Goal: Task Accomplishment & Management: Manage account settings

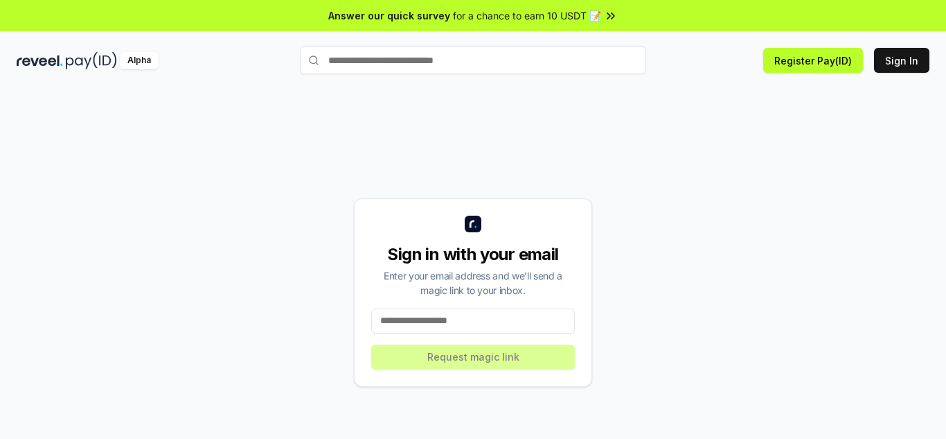
click at [688, 177] on div "Sign in with your email Enter your email address and we’ll send a magic link to…" at bounding box center [473, 292] width 913 height 372
click at [446, 320] on input at bounding box center [473, 320] width 204 height 25
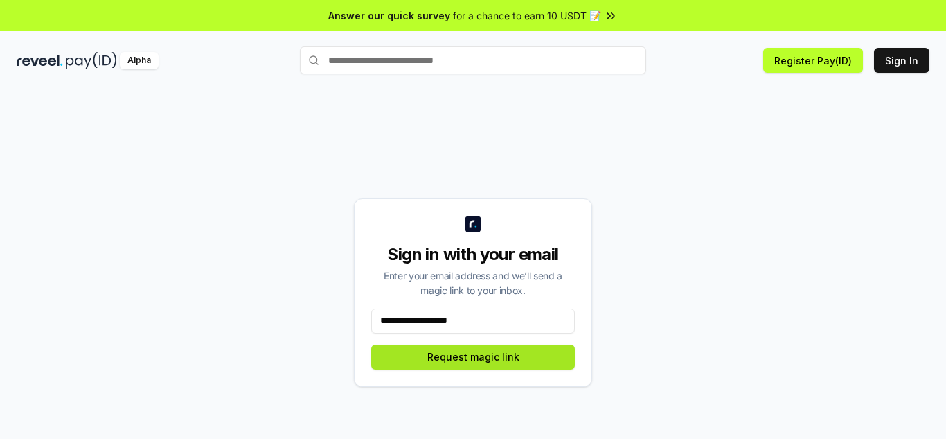
type input "**********"
click at [490, 353] on button "Request magic link" at bounding box center [473, 356] width 204 height 25
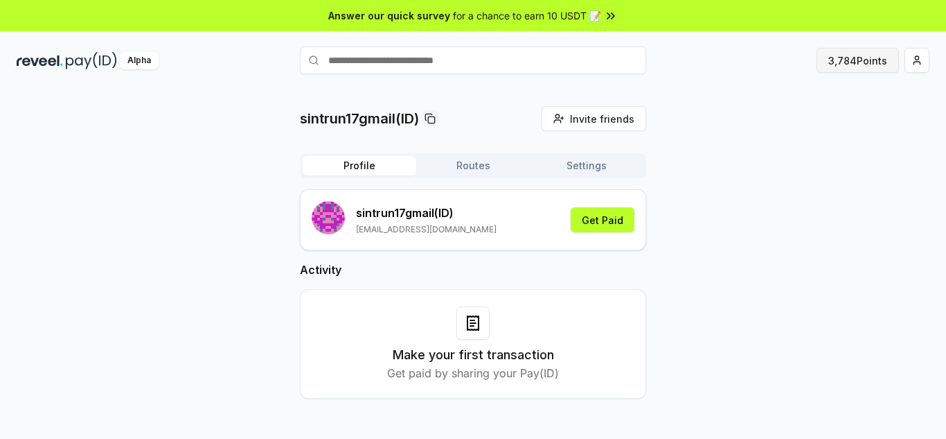
click at [862, 57] on button "3,784 Points" at bounding box center [858, 60] width 82 height 25
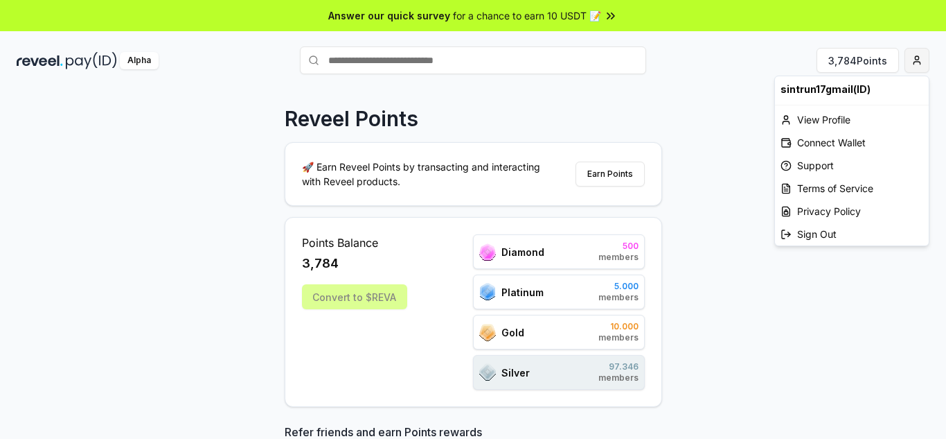
click at [923, 64] on html "Answer our quick survey for a chance to earn 10 USDT 📝 Alpha 3,784 Points Revee…" at bounding box center [473, 219] width 946 height 439
click at [898, 294] on html "Answer our quick survey for a chance to earn 10 USDT 📝 Alpha 3,784 Points Revee…" at bounding box center [473, 219] width 946 height 439
click at [917, 62] on html "Answer our quick survey for a chance to earn 10 USDT 📝 Alpha 3,784 Points Revee…" at bounding box center [473, 219] width 946 height 439
click at [842, 143] on div "Connect Wallet" at bounding box center [852, 142] width 154 height 23
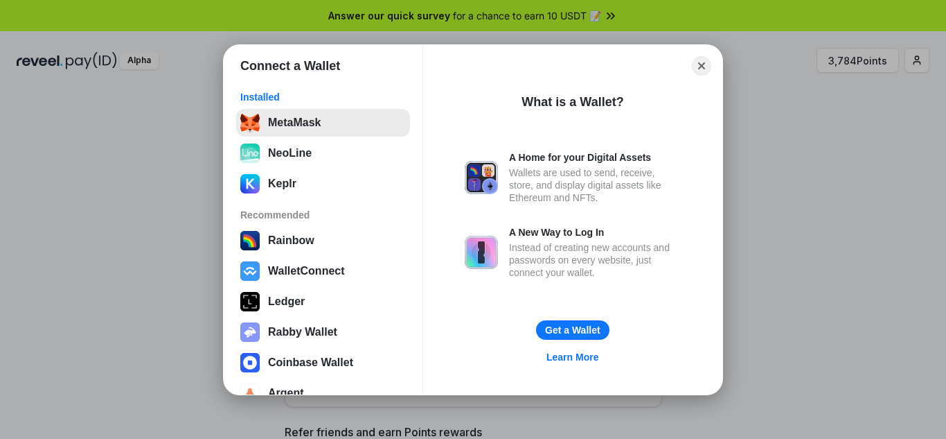
click at [335, 129] on button "MetaMask" at bounding box center [323, 123] width 174 height 28
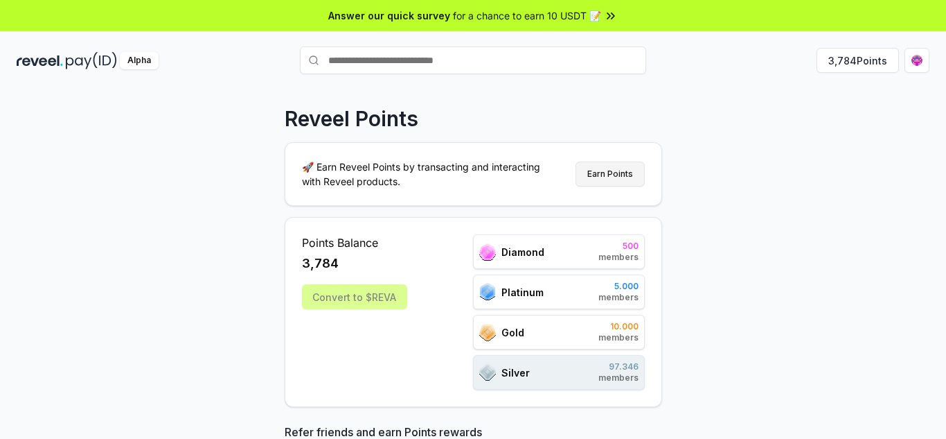
click at [619, 176] on button "Earn Points" at bounding box center [610, 173] width 69 height 25
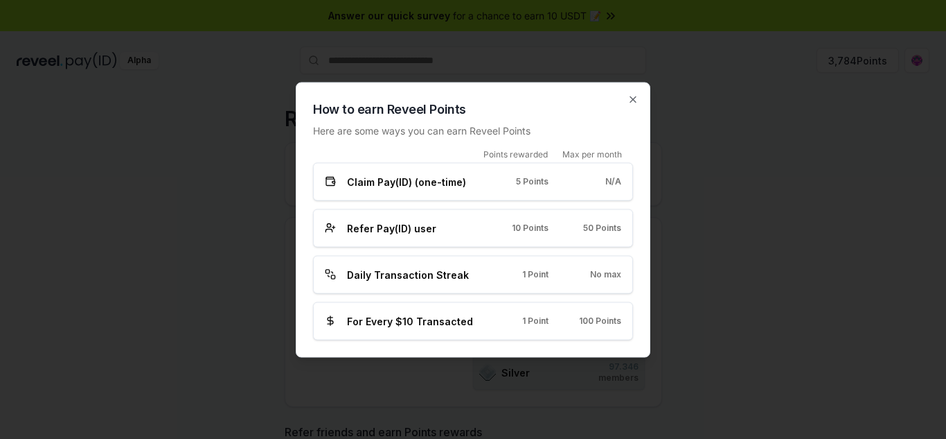
click at [564, 192] on div "Claim Pay(ID) (one-time) 5 Points N/A" at bounding box center [473, 181] width 320 height 38
click at [636, 100] on icon "button" at bounding box center [633, 99] width 11 height 11
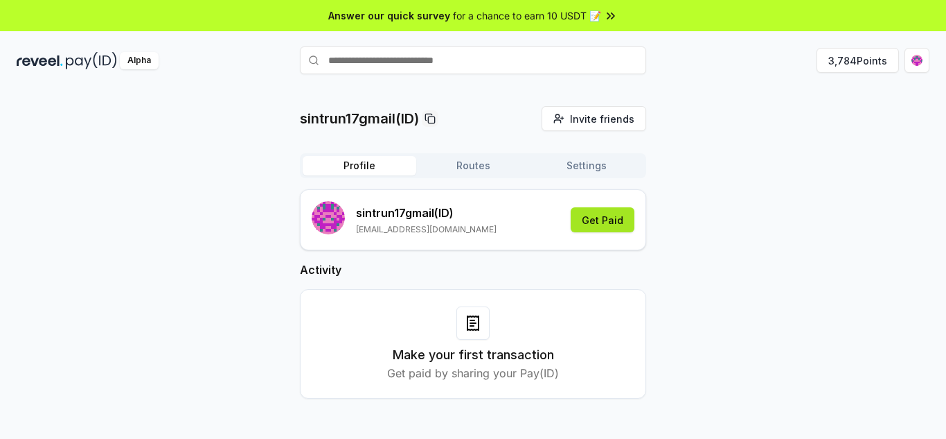
click at [611, 218] on button "Get Paid" at bounding box center [603, 219] width 64 height 25
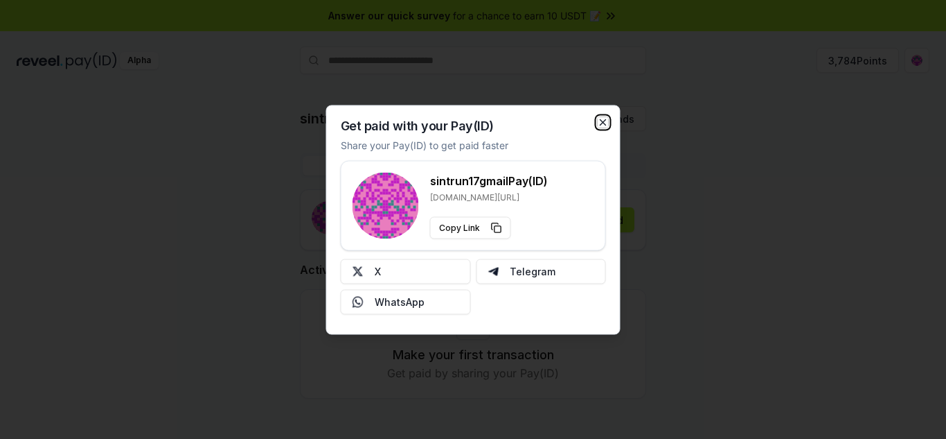
click at [603, 125] on icon "button" at bounding box center [603, 121] width 11 height 11
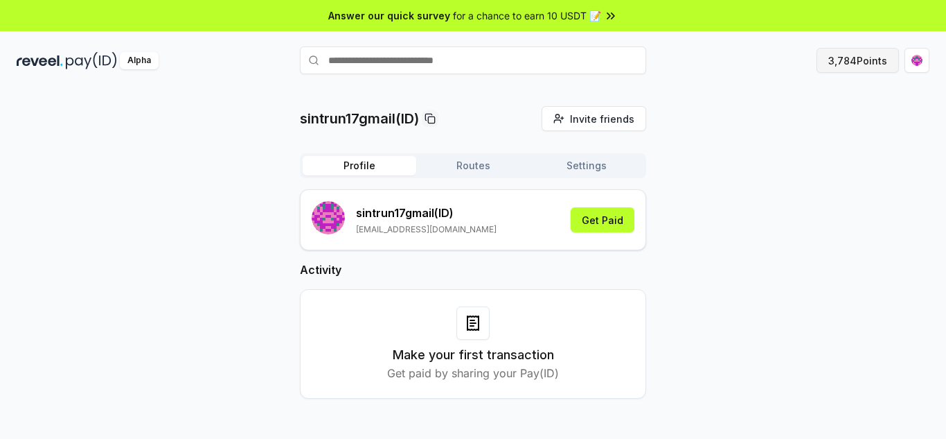
click at [853, 66] on button "3,784 Points" at bounding box center [858, 60] width 82 height 25
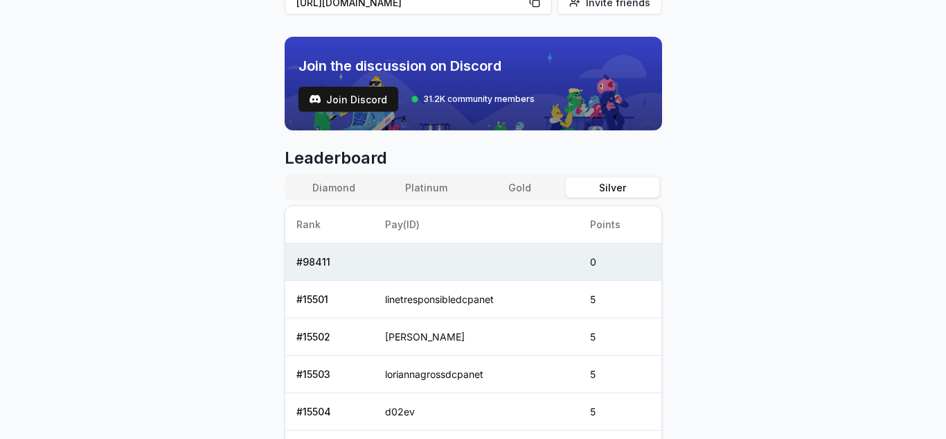
scroll to position [542, 0]
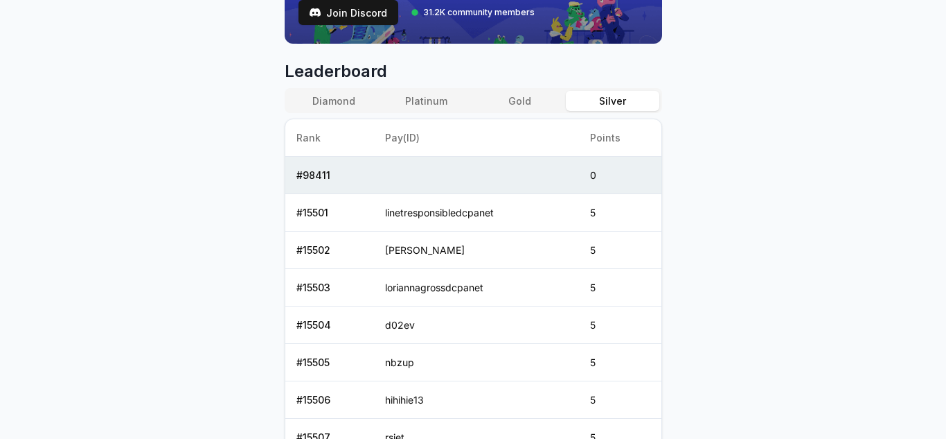
click at [508, 177] on td at bounding box center [476, 175] width 205 height 37
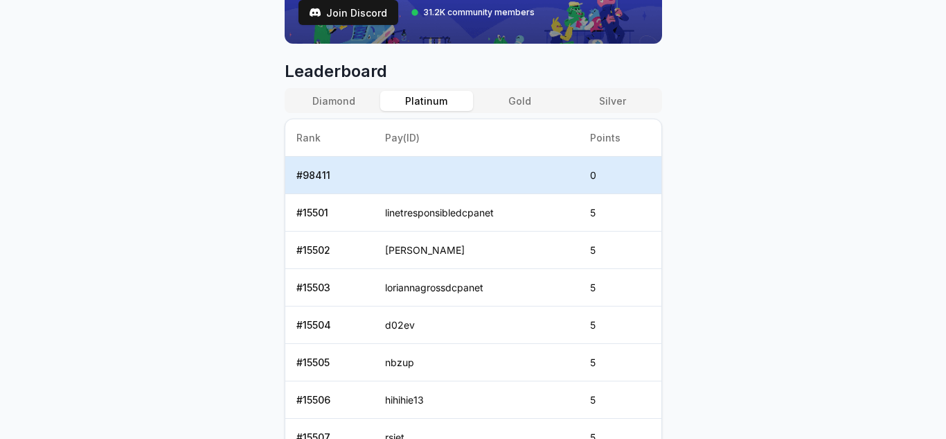
click at [429, 101] on button "Platinum" at bounding box center [426, 101] width 93 height 20
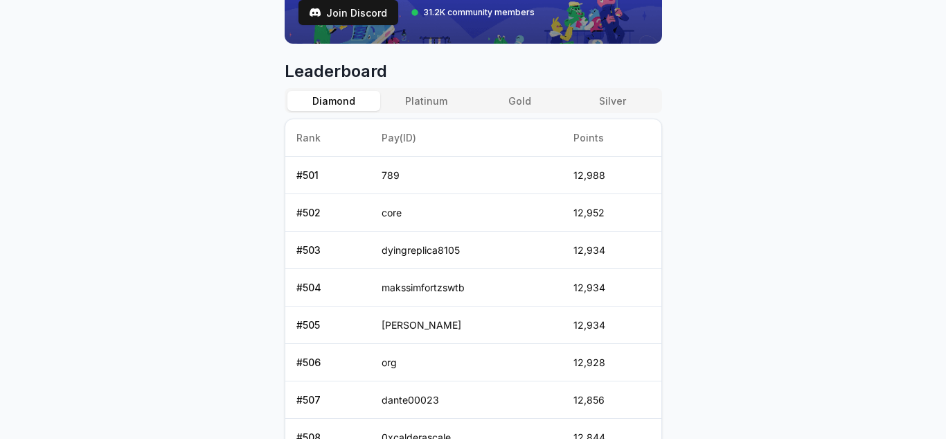
click at [351, 97] on button "Diamond" at bounding box center [333, 101] width 93 height 20
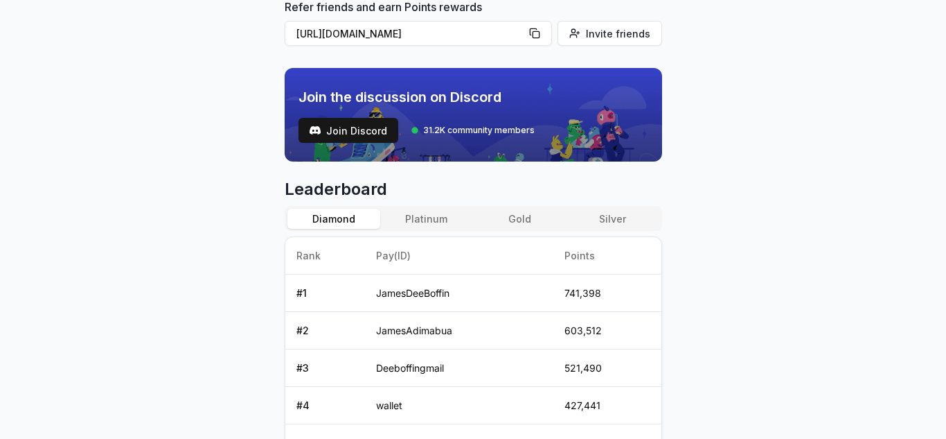
scroll to position [424, 0]
click at [423, 215] on button "Platinum" at bounding box center [426, 219] width 93 height 20
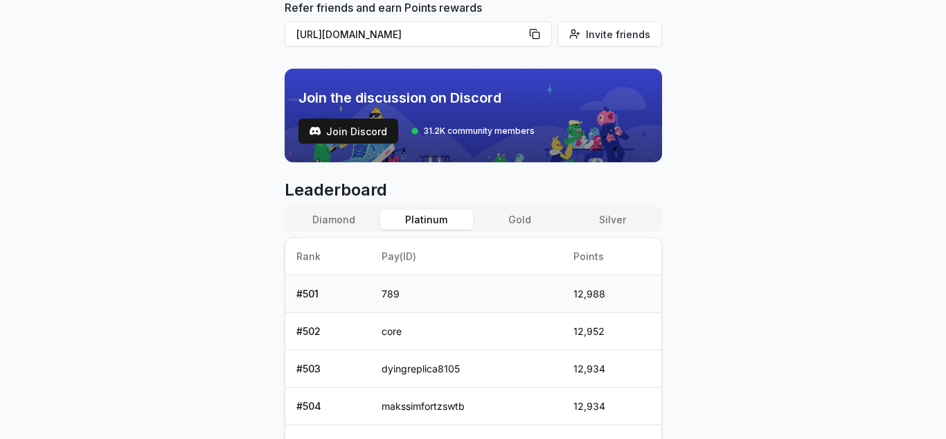
scroll to position [494, 0]
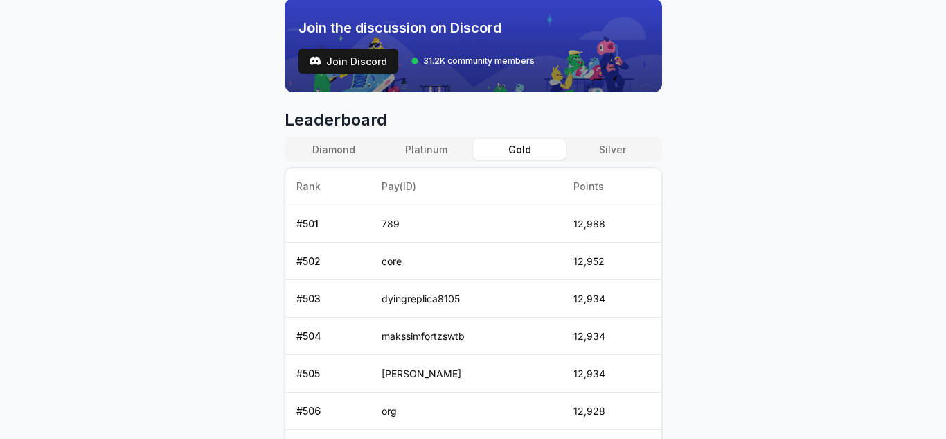
click at [512, 156] on button "Gold" at bounding box center [519, 149] width 93 height 20
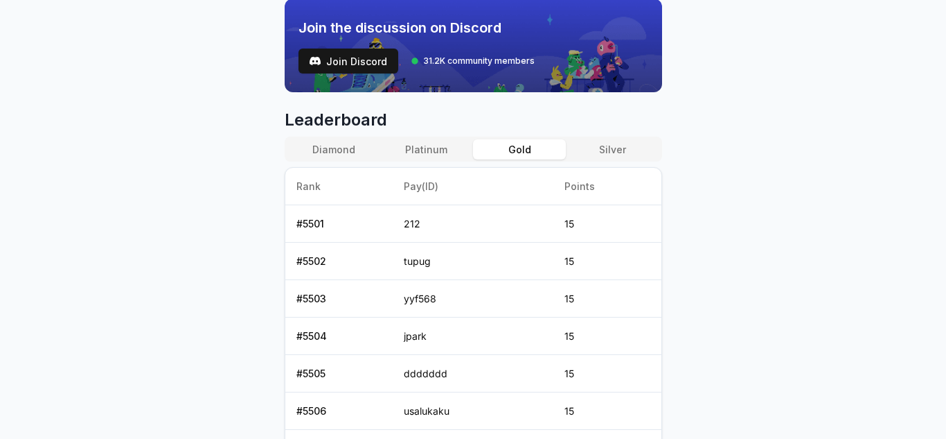
click at [617, 143] on button "Silver" at bounding box center [612, 149] width 93 height 20
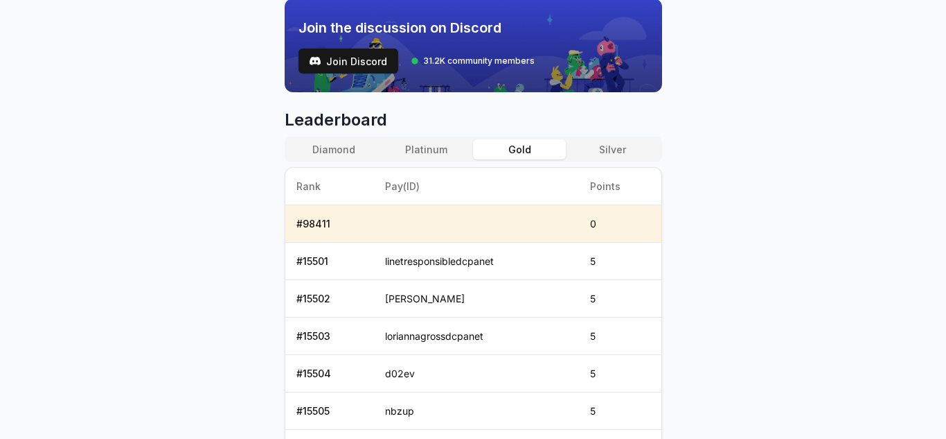
click at [527, 156] on button "Gold" at bounding box center [519, 149] width 93 height 20
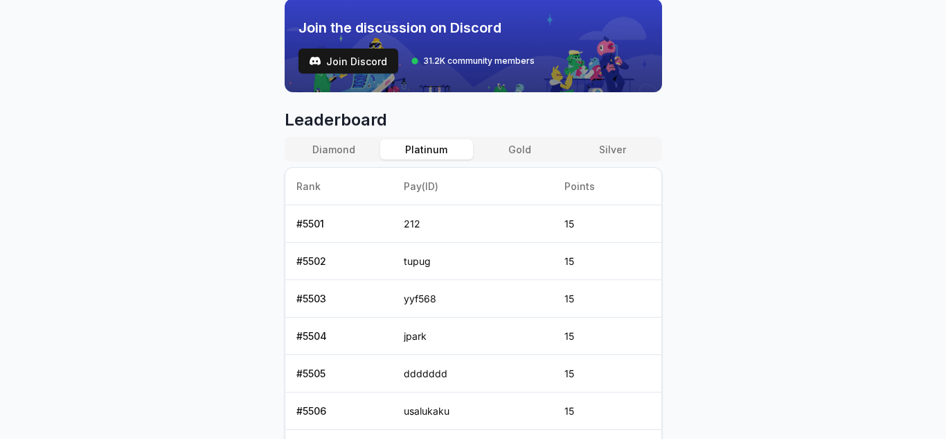
click at [440, 149] on button "Platinum" at bounding box center [426, 149] width 93 height 20
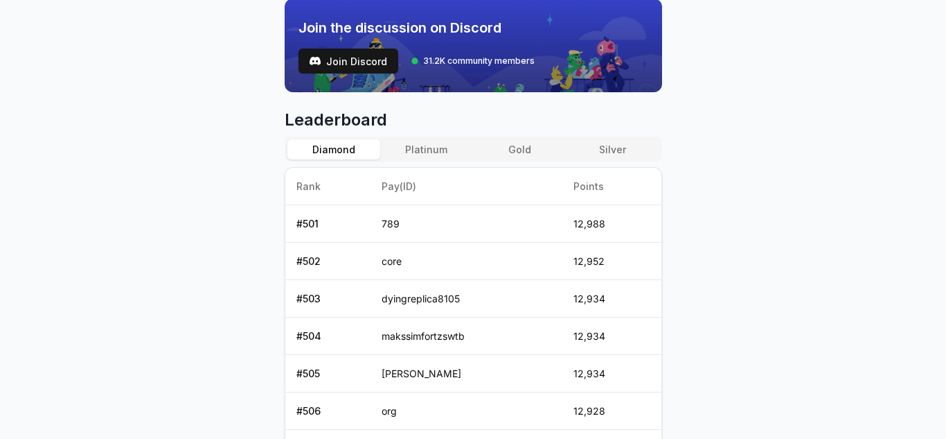
click at [355, 150] on button "Diamond" at bounding box center [333, 149] width 93 height 20
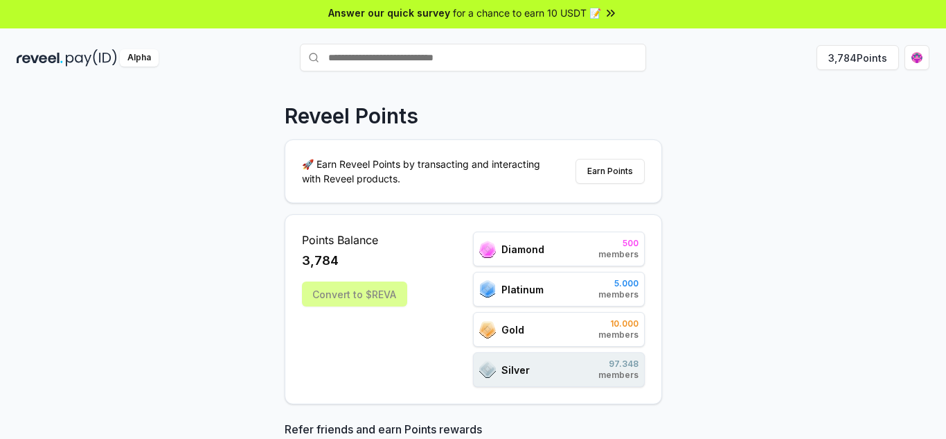
scroll to position [0, 0]
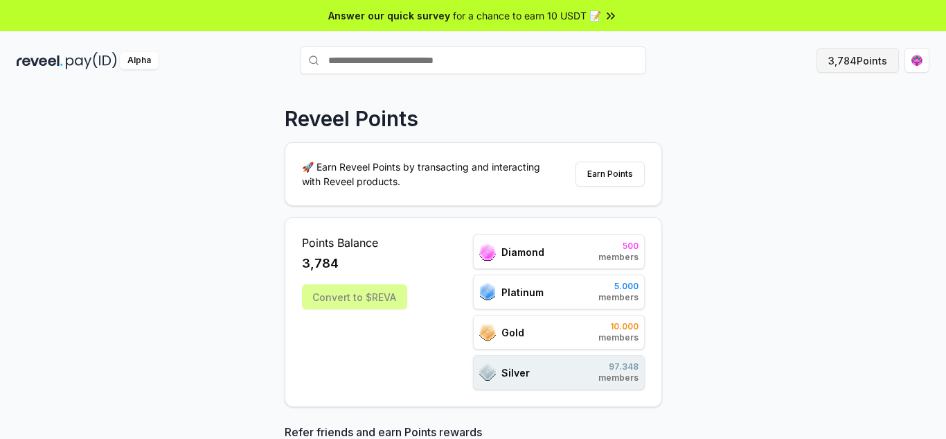
click at [861, 61] on button "3,784 Points" at bounding box center [858, 60] width 82 height 25
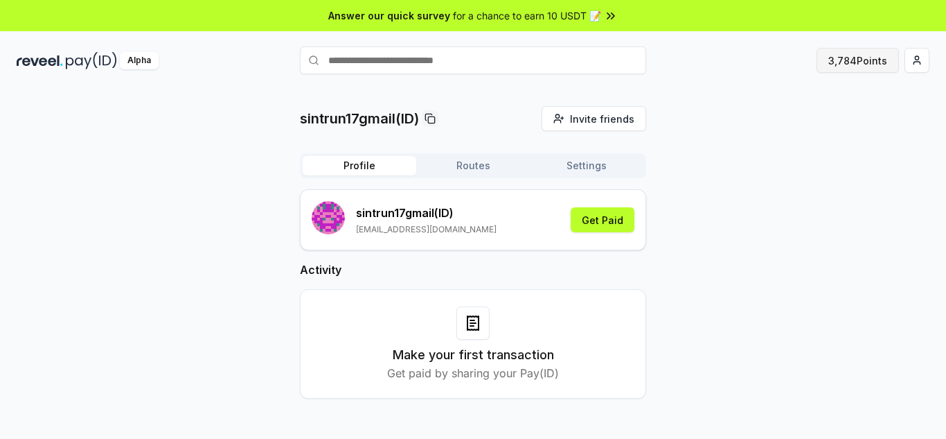
click at [858, 62] on button "3,784 Points" at bounding box center [858, 60] width 82 height 25
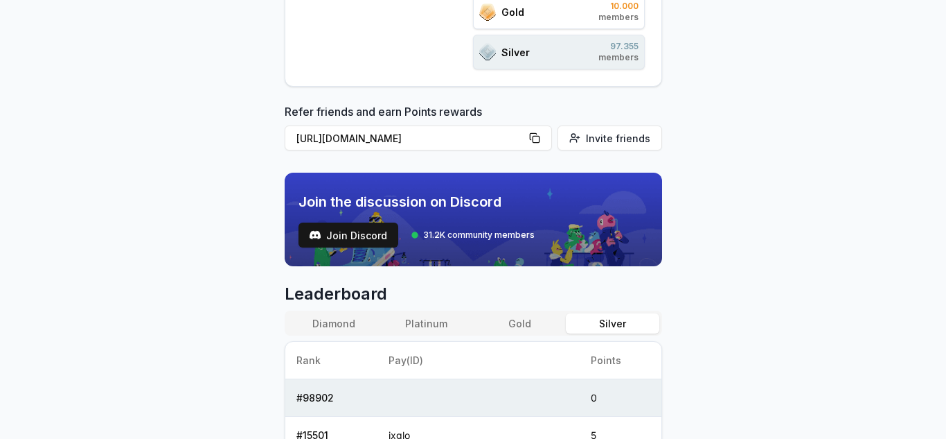
scroll to position [321, 0]
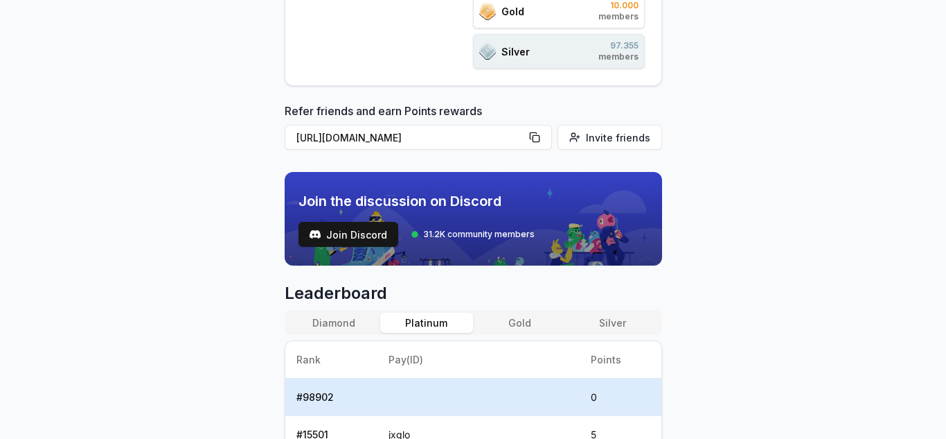
click at [434, 318] on button "Platinum" at bounding box center [426, 322] width 93 height 20
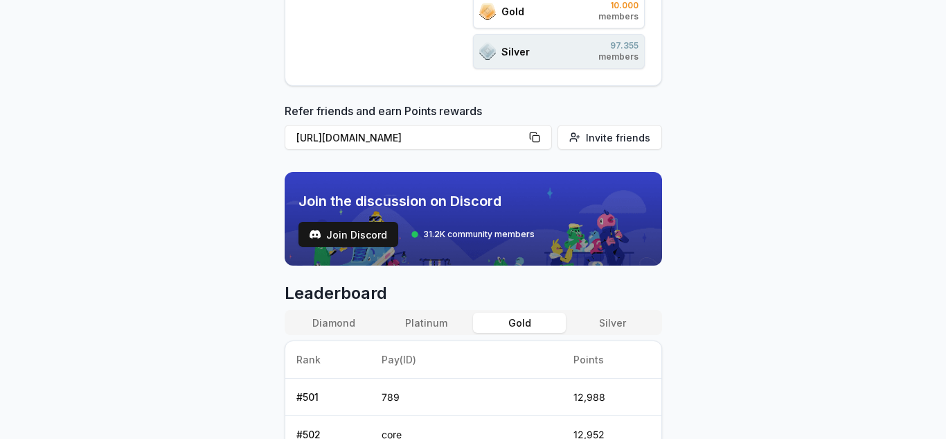
click at [507, 319] on button "Gold" at bounding box center [519, 322] width 93 height 20
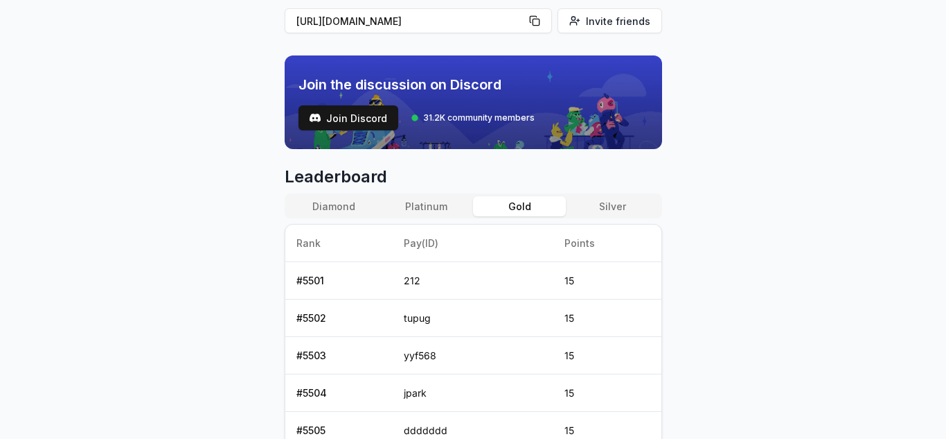
scroll to position [438, 0]
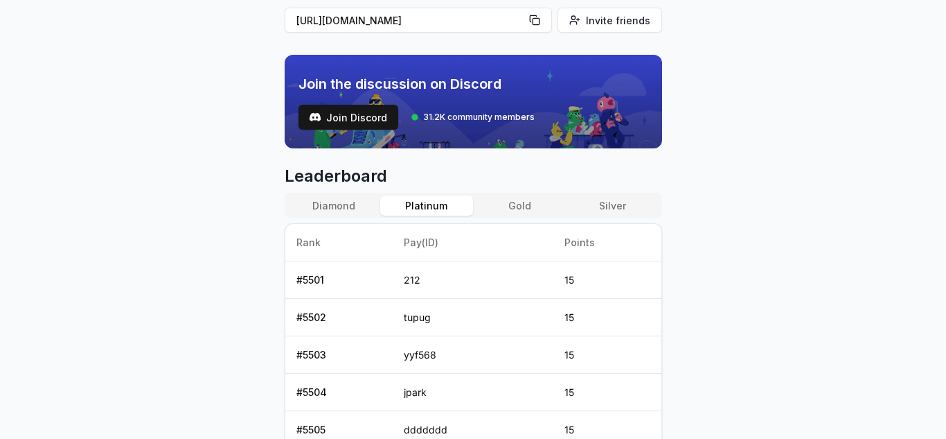
click at [434, 206] on button "Platinum" at bounding box center [426, 205] width 93 height 20
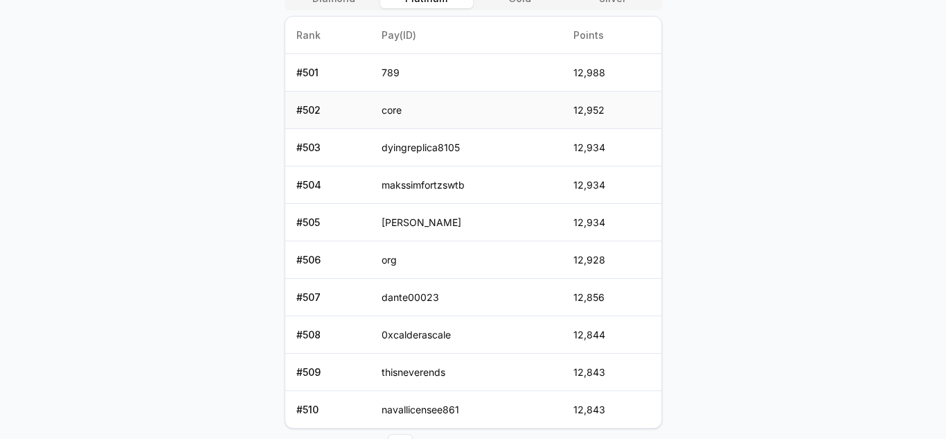
scroll to position [720, 0]
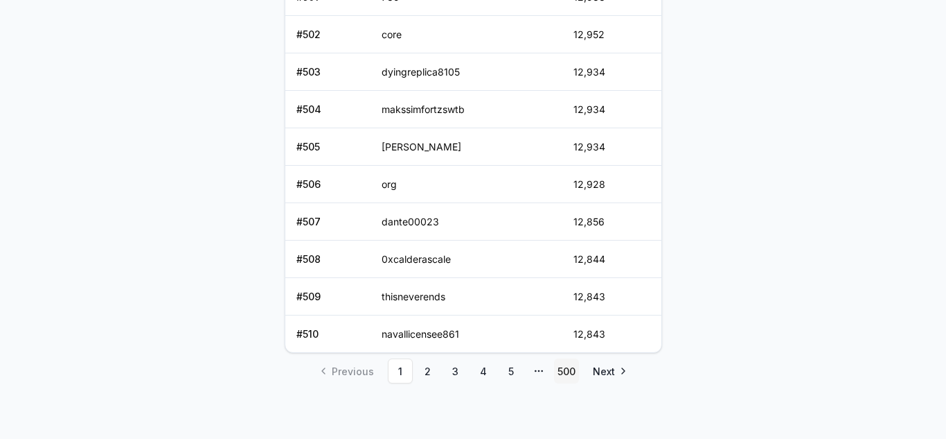
click at [561, 369] on link "500" at bounding box center [566, 370] width 25 height 25
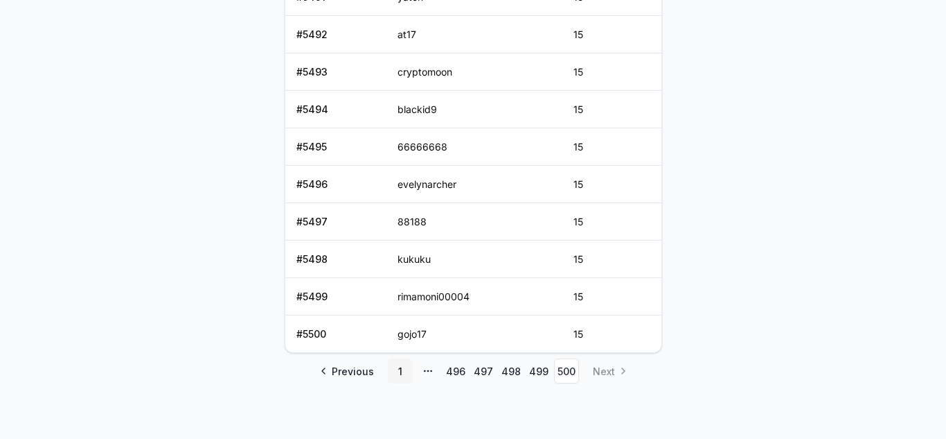
click at [400, 372] on link "1" at bounding box center [400, 370] width 25 height 25
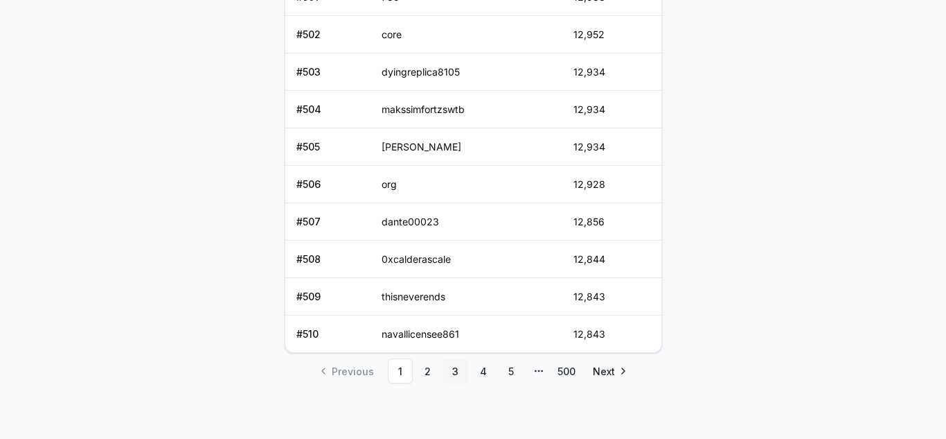
click at [453, 371] on link "3" at bounding box center [455, 370] width 25 height 25
click at [506, 370] on link "5" at bounding box center [511, 370] width 25 height 25
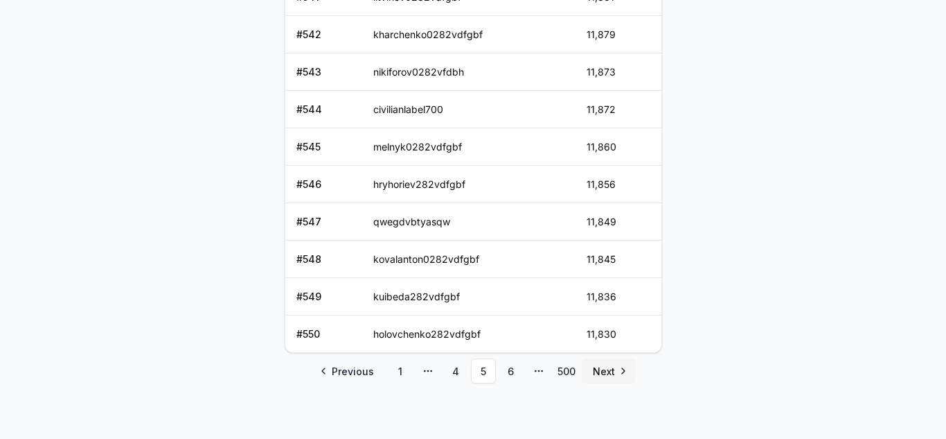
click at [617, 369] on link "Next" at bounding box center [609, 370] width 54 height 25
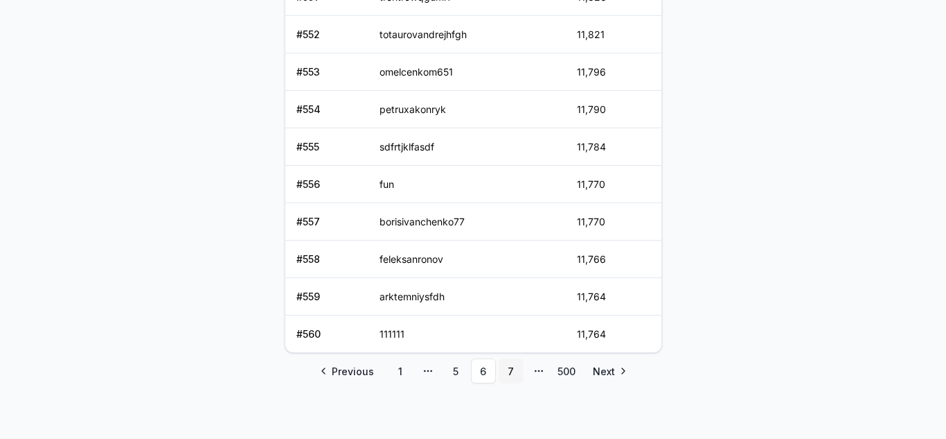
click at [512, 373] on link "7" at bounding box center [511, 370] width 25 height 25
click at [540, 369] on icon "pagination" at bounding box center [538, 370] width 11 height 11
click at [558, 369] on link "500" at bounding box center [566, 370] width 25 height 25
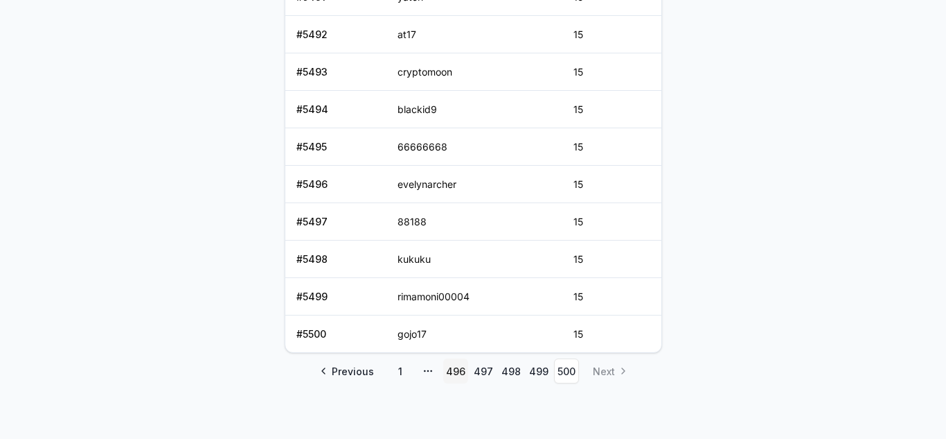
click at [453, 373] on link "496" at bounding box center [455, 370] width 25 height 25
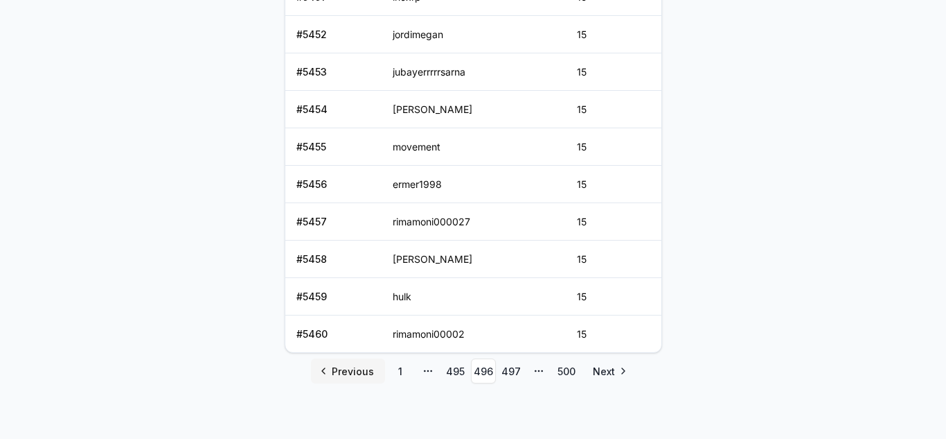
click at [366, 371] on span "Previous" at bounding box center [353, 371] width 42 height 15
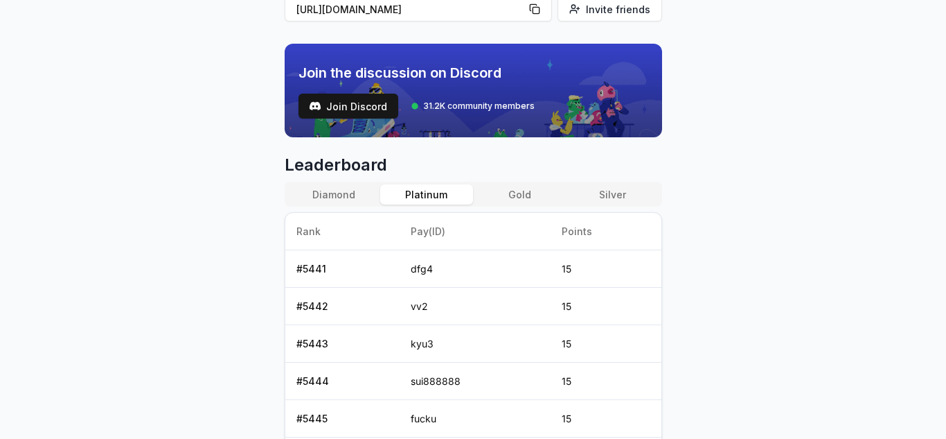
scroll to position [447, 0]
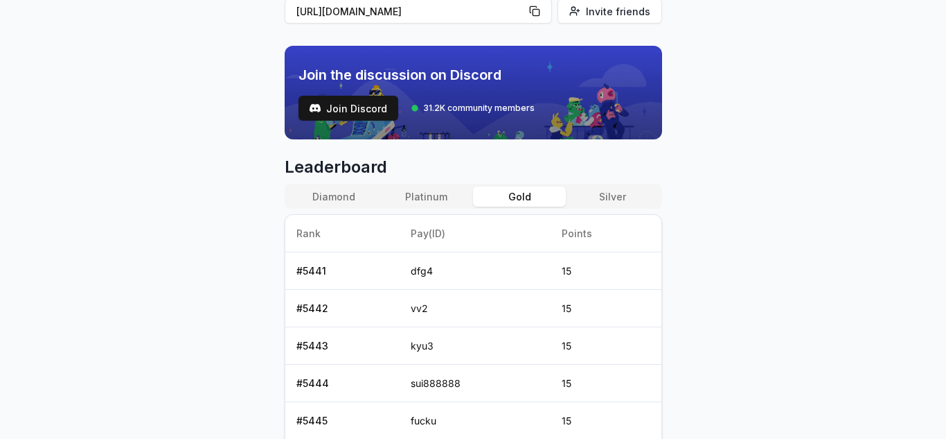
click at [522, 193] on button "Gold" at bounding box center [519, 196] width 93 height 20
click at [607, 197] on button "Silver" at bounding box center [612, 196] width 93 height 20
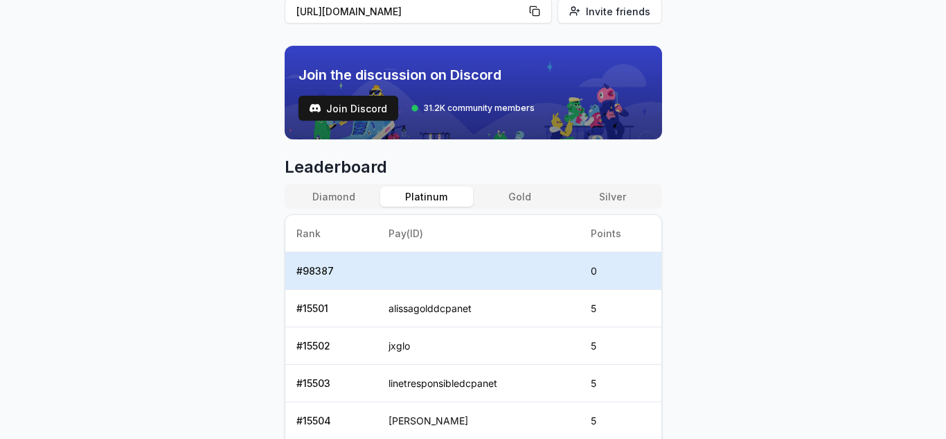
click at [447, 199] on button "Platinum" at bounding box center [426, 196] width 93 height 20
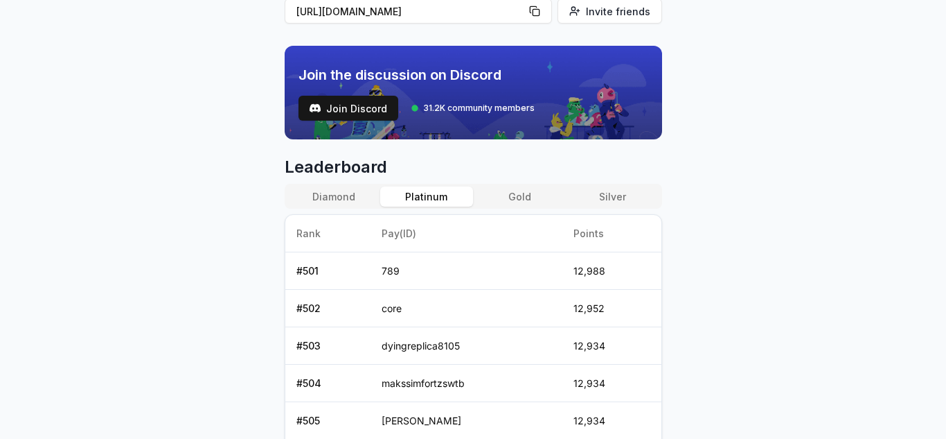
click at [447, 199] on button "Platinum" at bounding box center [426, 196] width 93 height 20
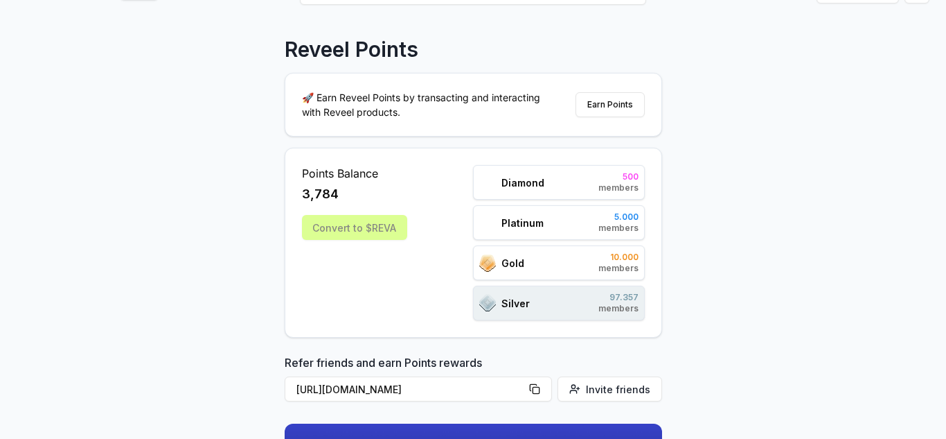
scroll to position [0, 0]
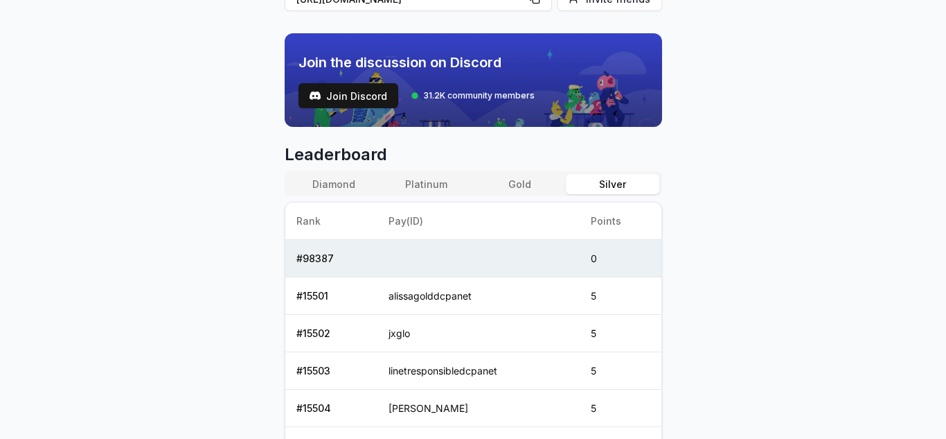
scroll to position [460, 0]
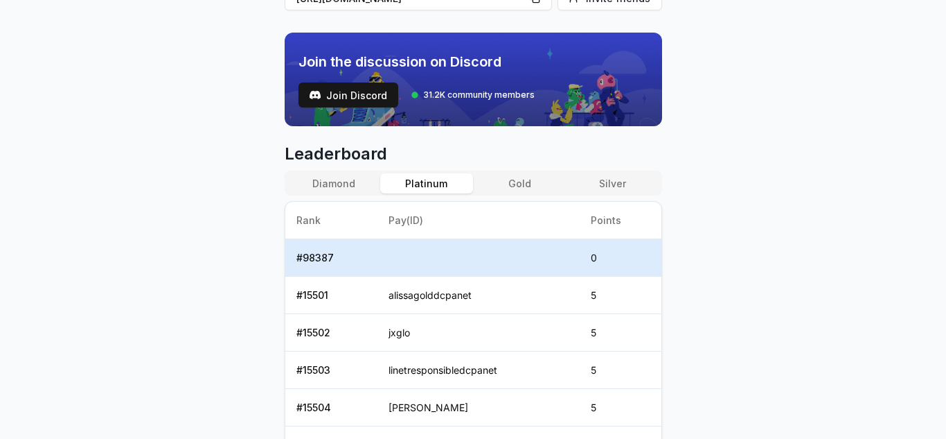
click at [436, 185] on button "Platinum" at bounding box center [426, 183] width 93 height 20
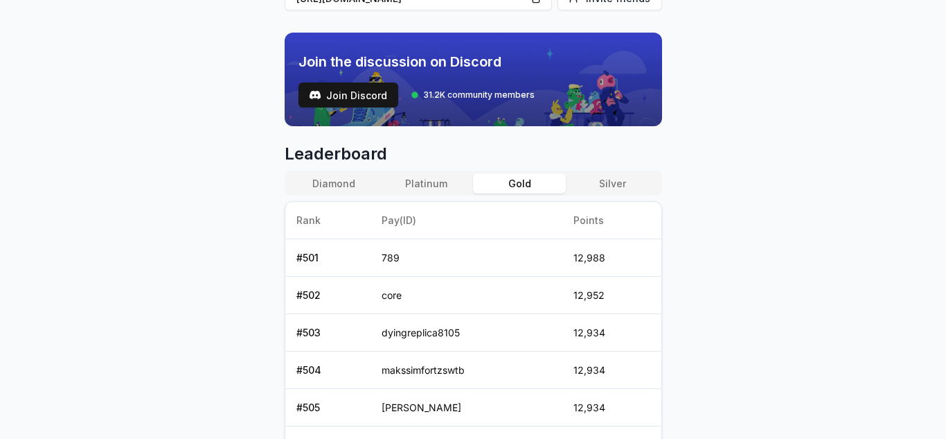
click at [508, 183] on button "Gold" at bounding box center [519, 183] width 93 height 20
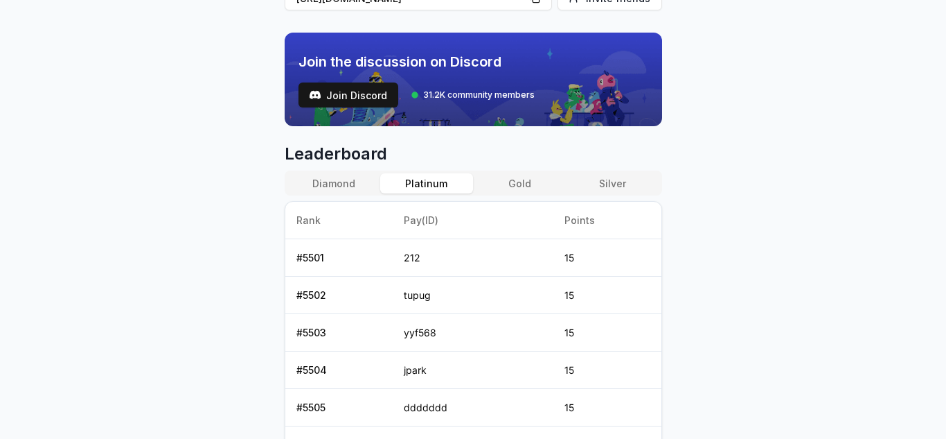
click at [445, 182] on button "Platinum" at bounding box center [426, 183] width 93 height 20
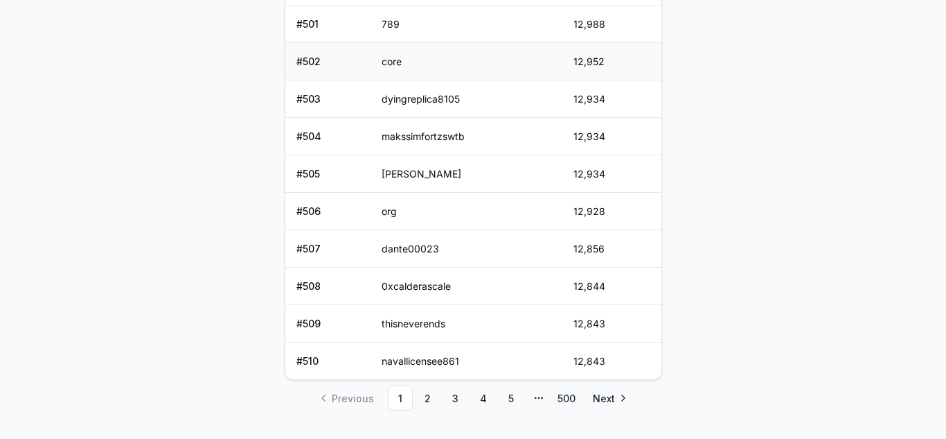
scroll to position [720, 0]
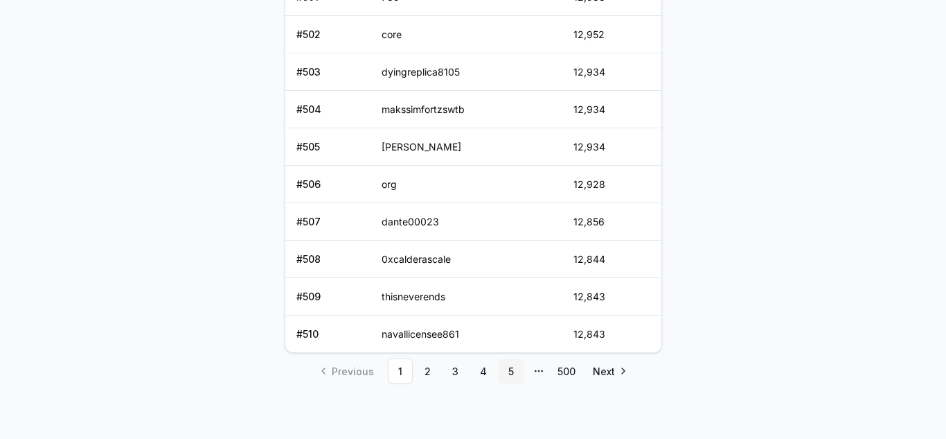
click at [512, 369] on link "5" at bounding box center [511, 370] width 25 height 25
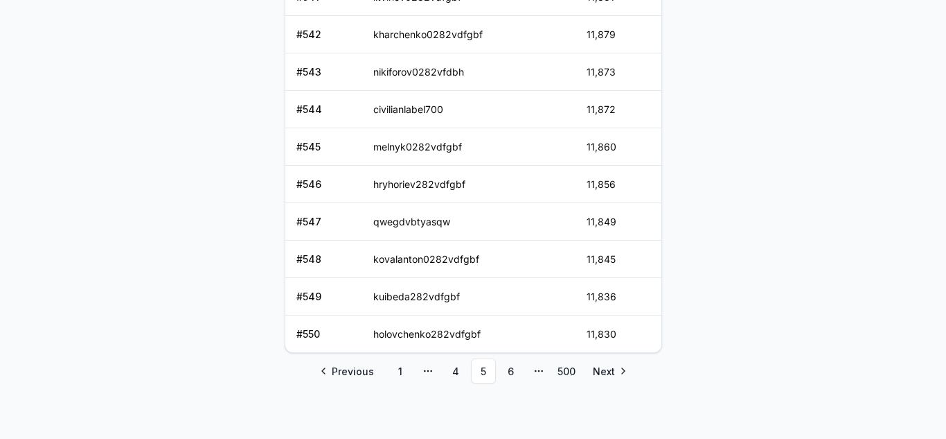
click at [512, 369] on link "6" at bounding box center [511, 370] width 25 height 25
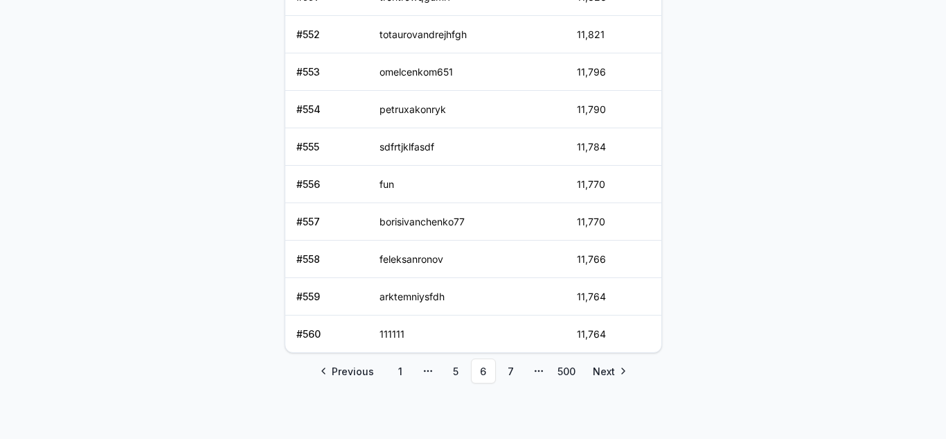
click at [512, 369] on link "7" at bounding box center [511, 370] width 25 height 25
click at [512, 369] on link "8" at bounding box center [511, 370] width 25 height 25
click at [512, 369] on link "9" at bounding box center [511, 370] width 25 height 25
click at [602, 373] on span "Next" at bounding box center [604, 371] width 22 height 15
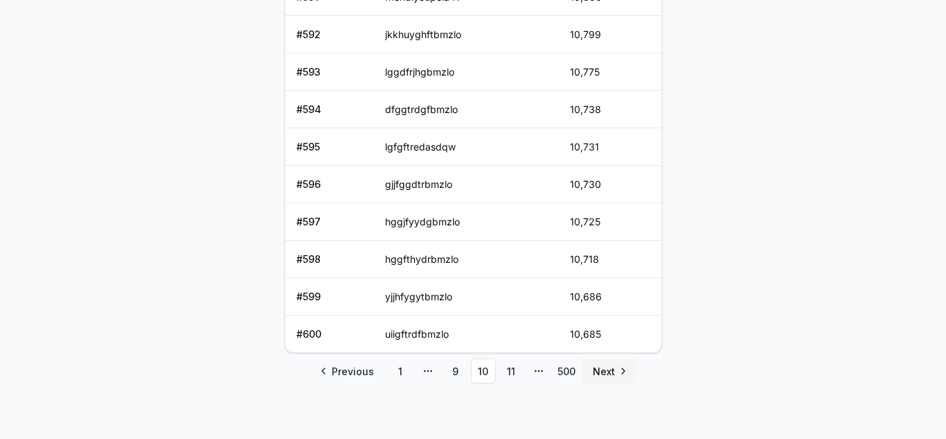
click at [615, 373] on link "Next" at bounding box center [609, 370] width 54 height 25
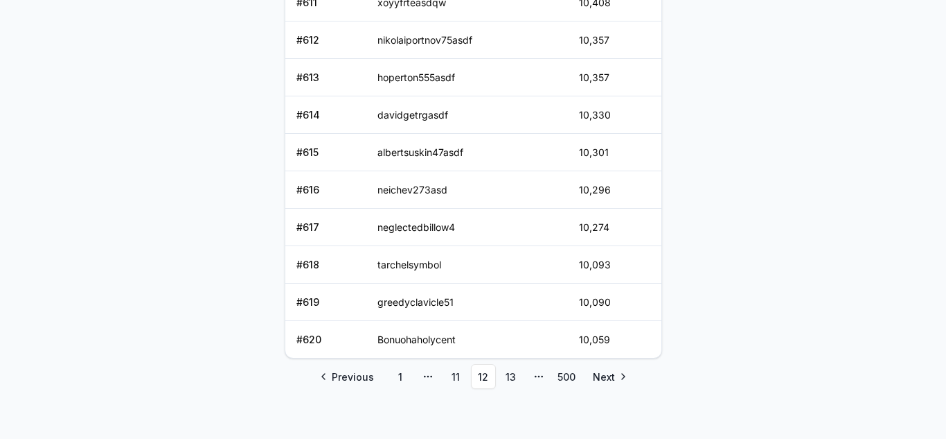
scroll to position [716, 0]
click at [615, 373] on link "Next" at bounding box center [609, 375] width 54 height 25
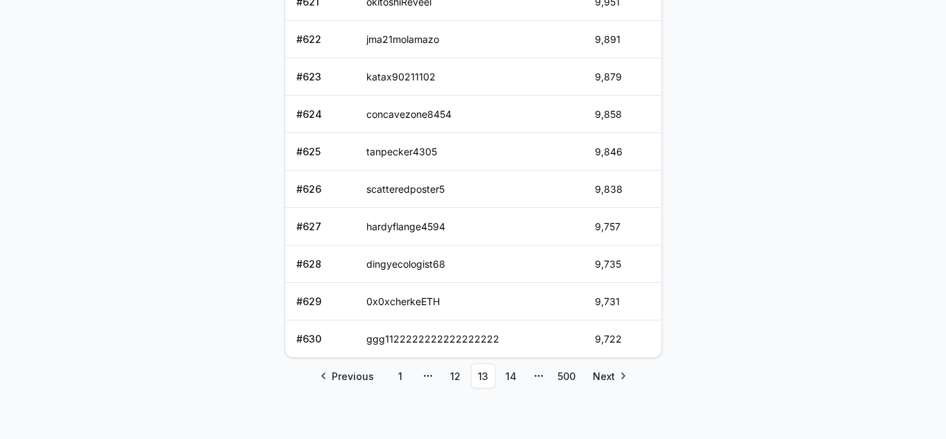
click at [615, 373] on link "Next" at bounding box center [609, 375] width 54 height 25
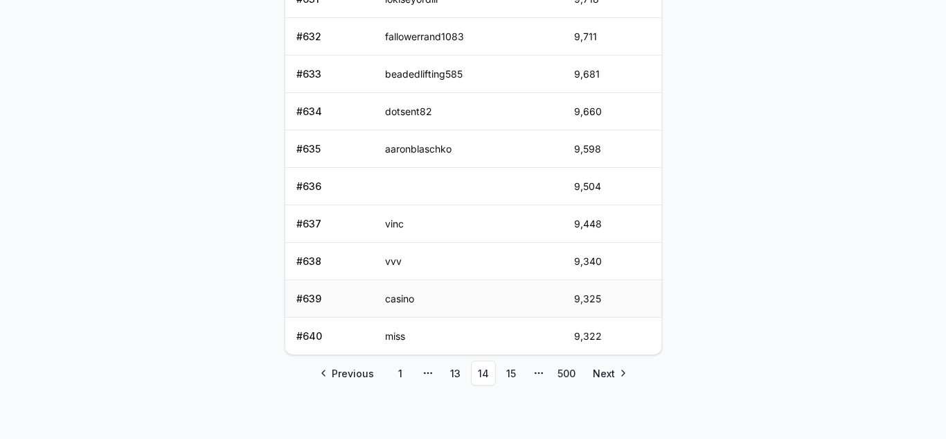
scroll to position [720, 0]
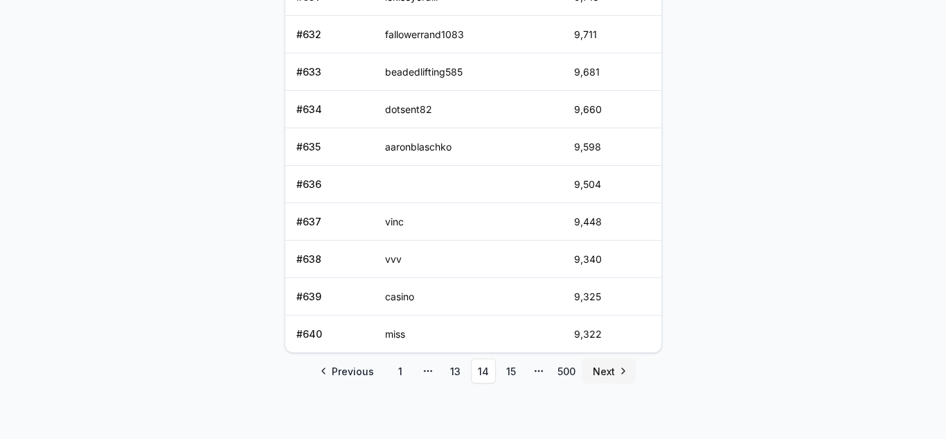
click at [619, 371] on link "Next" at bounding box center [609, 370] width 54 height 25
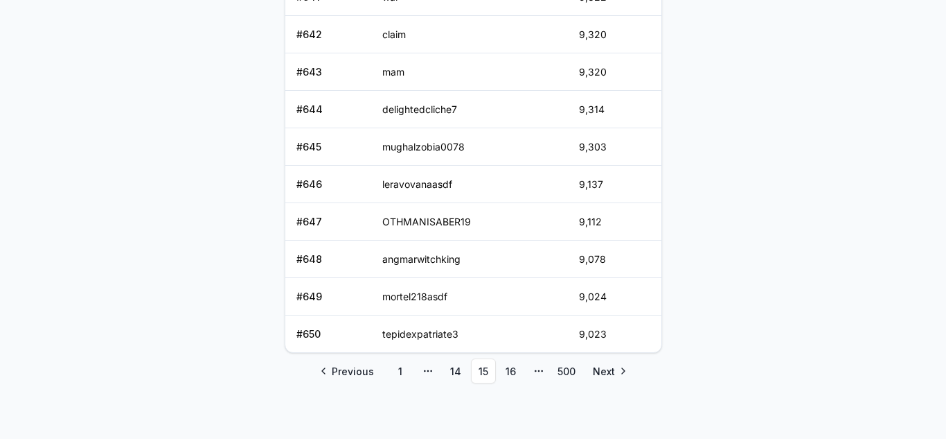
click at [619, 371] on link "Next" at bounding box center [609, 370] width 54 height 25
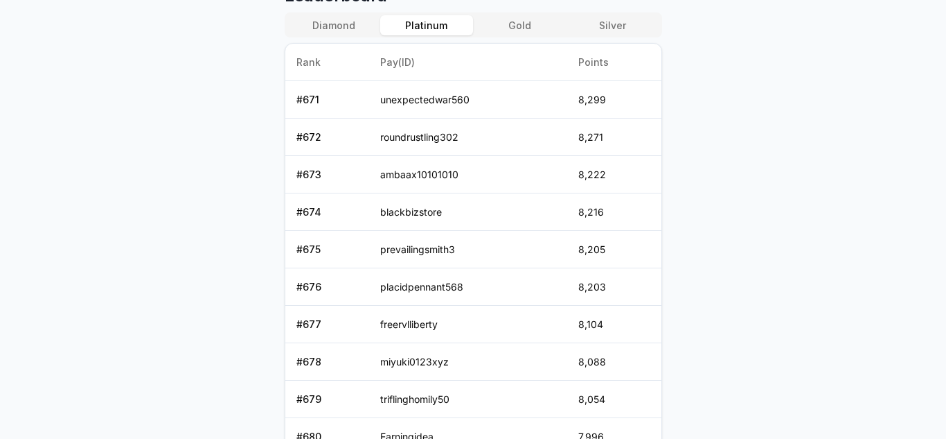
scroll to position [720, 0]
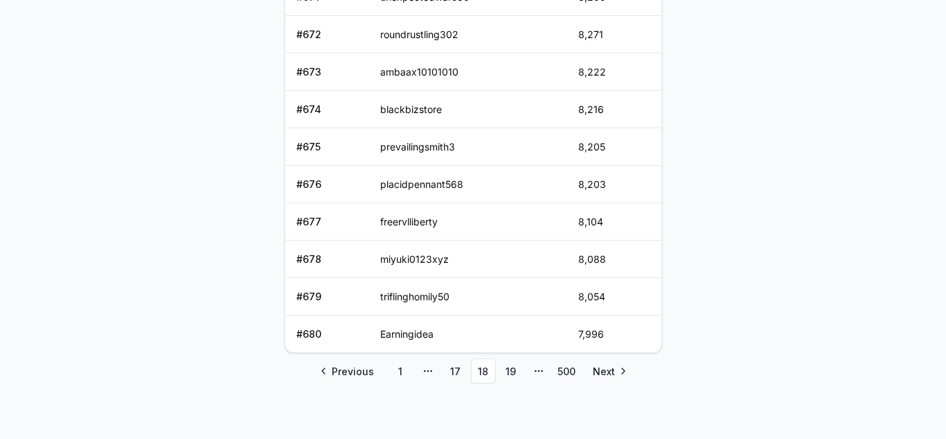
click at [619, 371] on link "Next" at bounding box center [609, 370] width 54 height 25
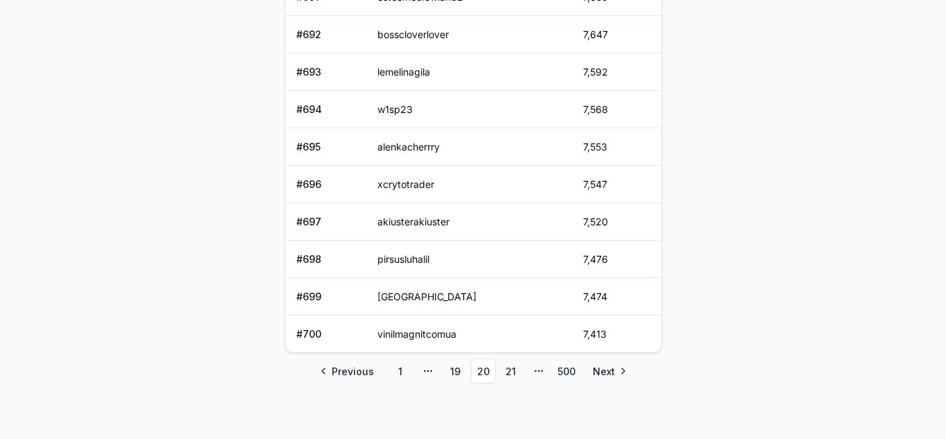
click at [619, 371] on link "Next" at bounding box center [609, 370] width 54 height 25
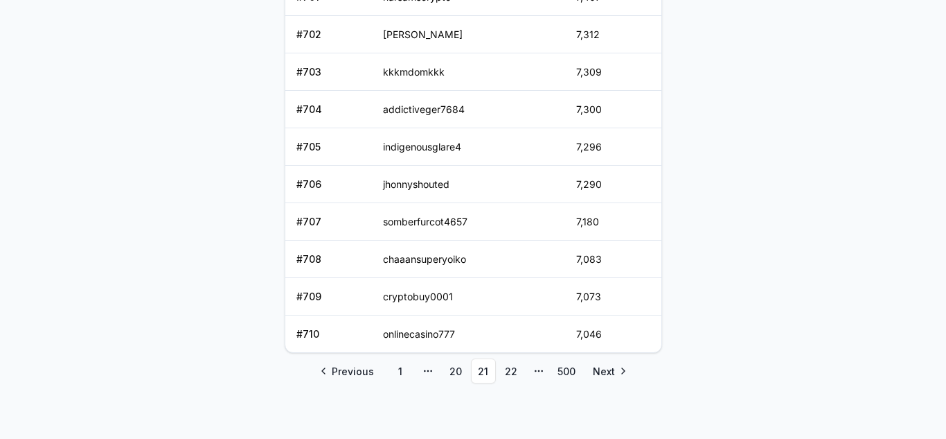
click at [619, 371] on link "Next" at bounding box center [609, 370] width 54 height 25
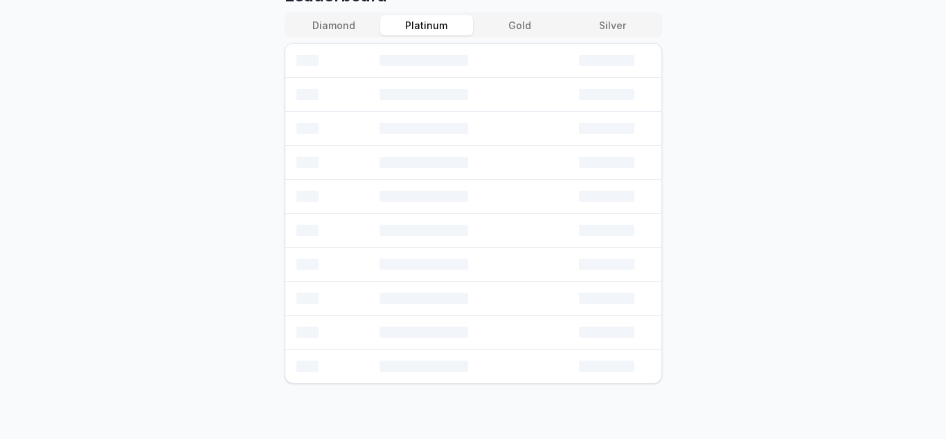
scroll to position [720, 0]
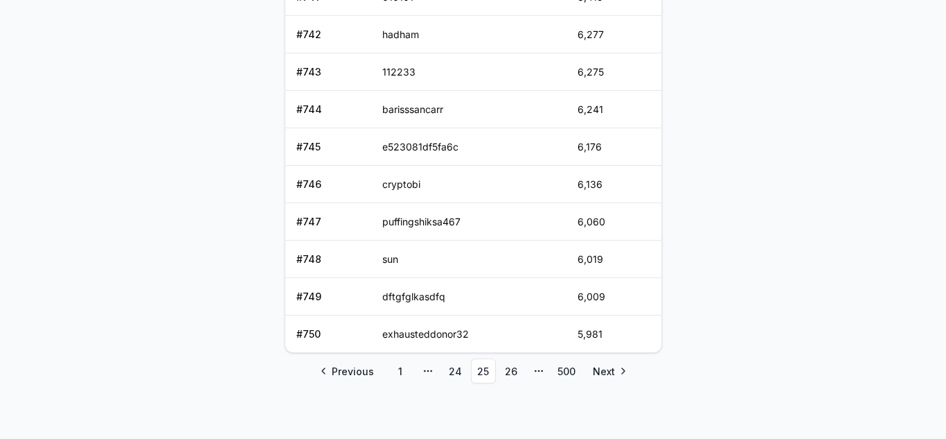
click at [619, 371] on link "Next" at bounding box center [609, 370] width 54 height 25
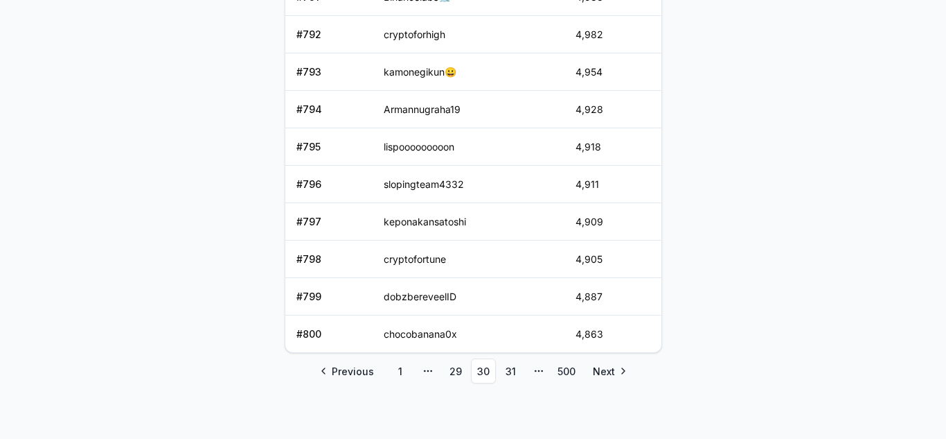
click at [619, 371] on link "Next" at bounding box center [609, 370] width 54 height 25
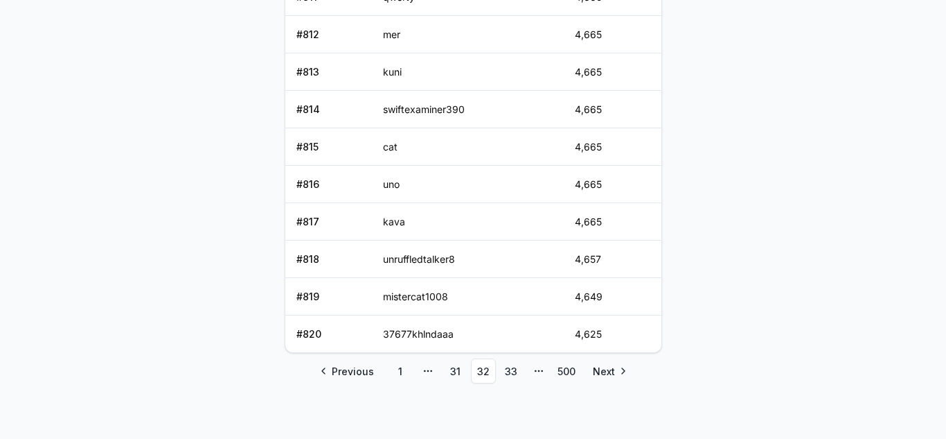
click at [619, 371] on link "Next" at bounding box center [609, 370] width 54 height 25
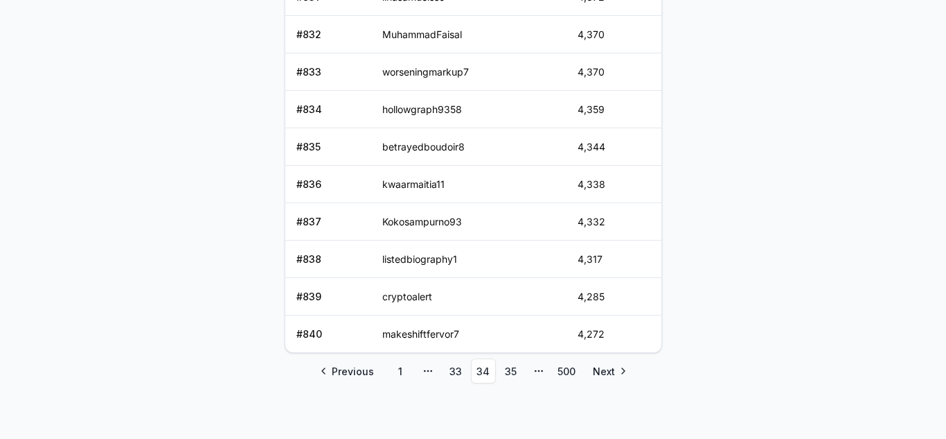
click at [619, 371] on link "Next" at bounding box center [609, 370] width 54 height 25
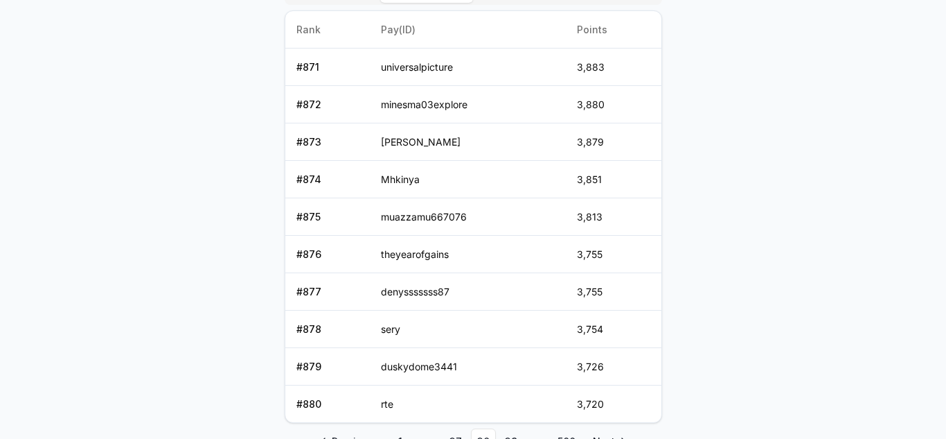
scroll to position [590, 0]
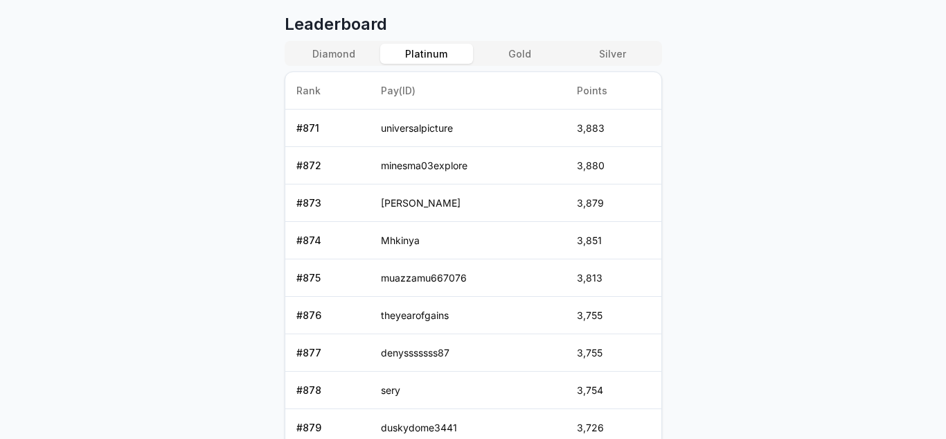
click at [619, 371] on td "3,754" at bounding box center [613, 389] width 95 height 37
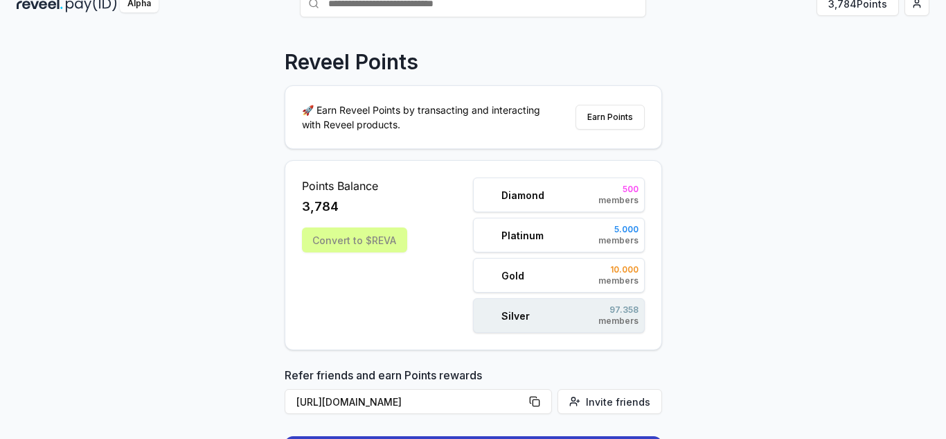
scroll to position [0, 0]
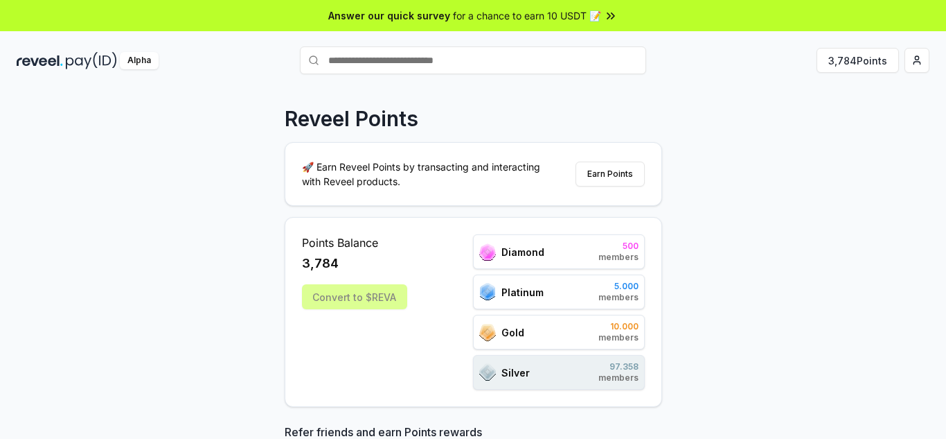
click at [892, 132] on div "Reveel Points 🚀 Earn Reveel Points by transacting and interacting with Reveel p…" at bounding box center [473, 278] width 946 height 400
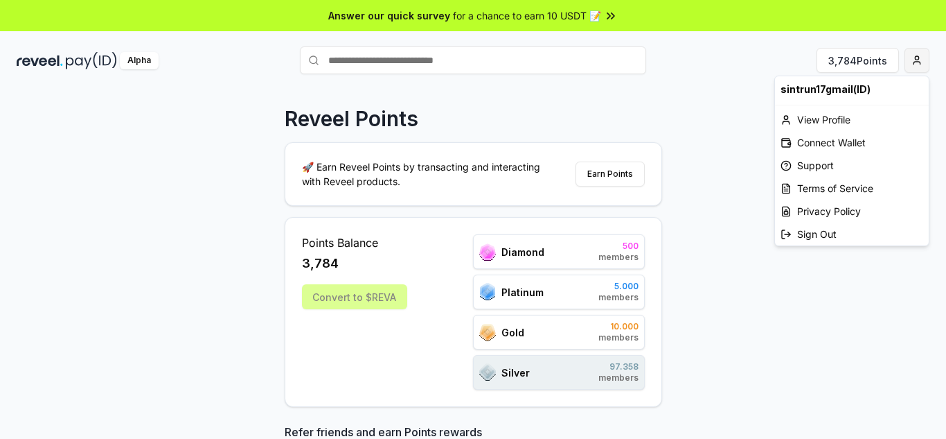
click at [914, 67] on html "Answer our quick survey for a chance to earn 10 USDT 📝 Alpha 3,784 Points Revee…" at bounding box center [473, 219] width 946 height 439
click at [835, 144] on div "Connect Wallet" at bounding box center [852, 142] width 154 height 23
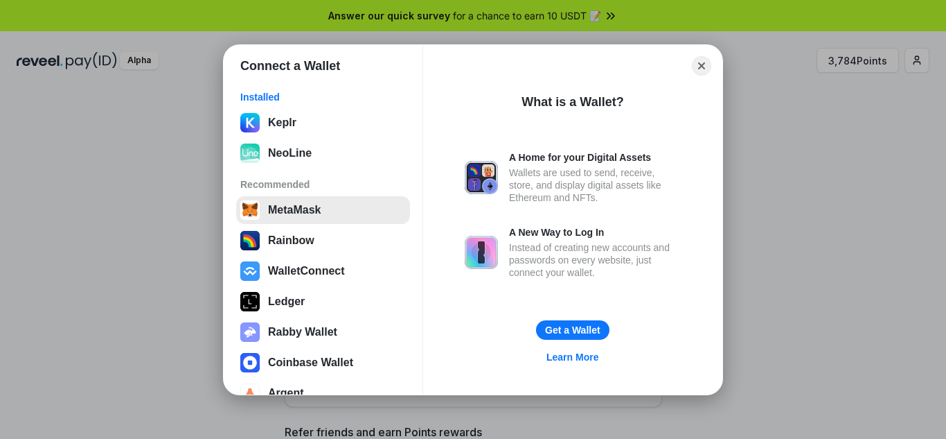
click at [336, 209] on button "MetaMask" at bounding box center [323, 210] width 174 height 28
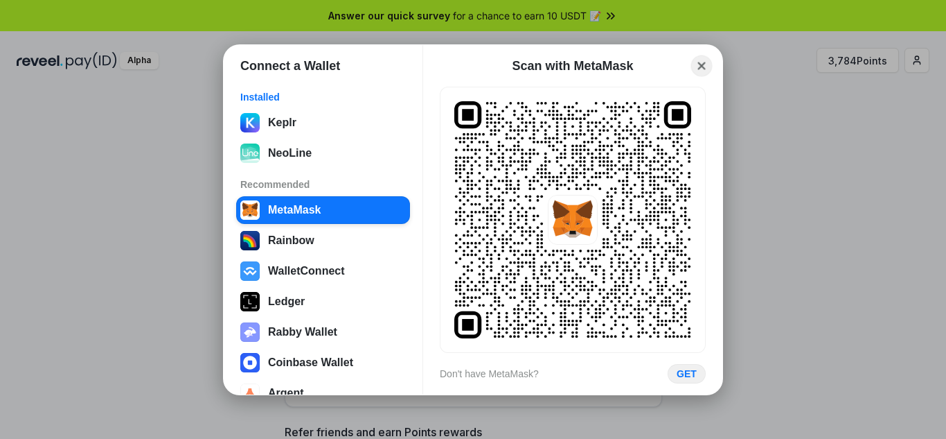
click at [707, 68] on button "Close" at bounding box center [701, 65] width 21 height 21
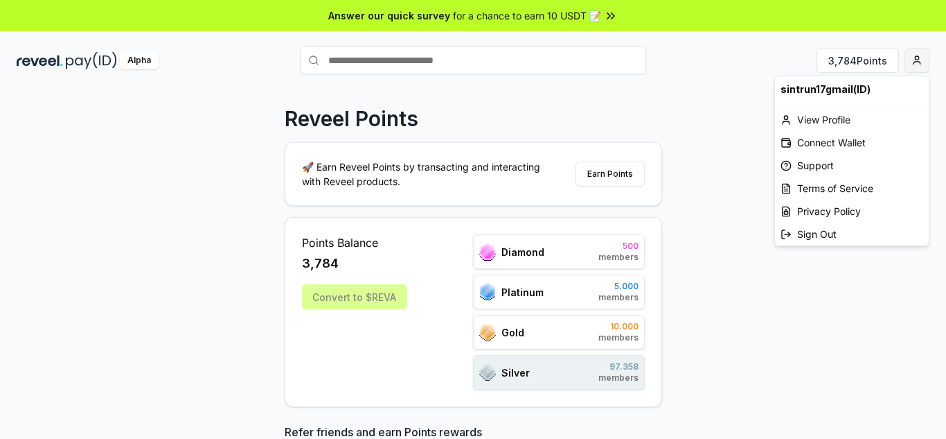
click at [912, 57] on html "Answer our quick survey for a chance to earn 10 USDT 📝 Alpha 3,784 Points Revee…" at bounding box center [473, 219] width 946 height 439
click at [844, 148] on div "Connect Wallet" at bounding box center [852, 142] width 154 height 23
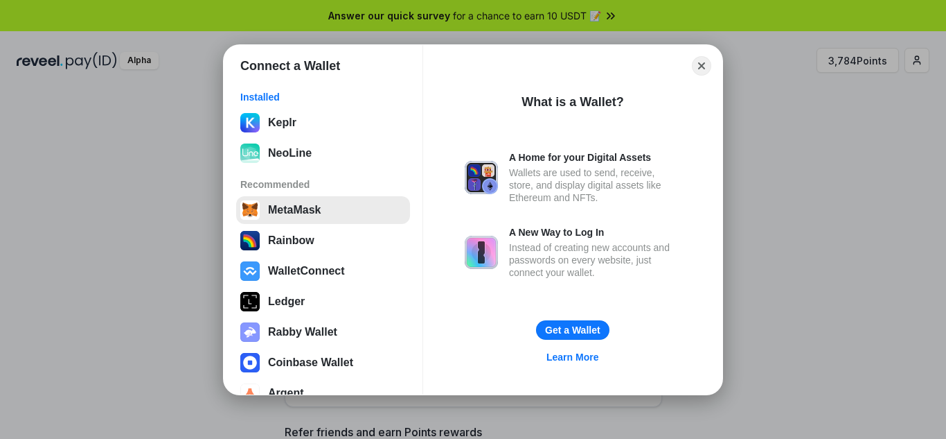
click at [368, 218] on button "MetaMask" at bounding box center [323, 210] width 174 height 28
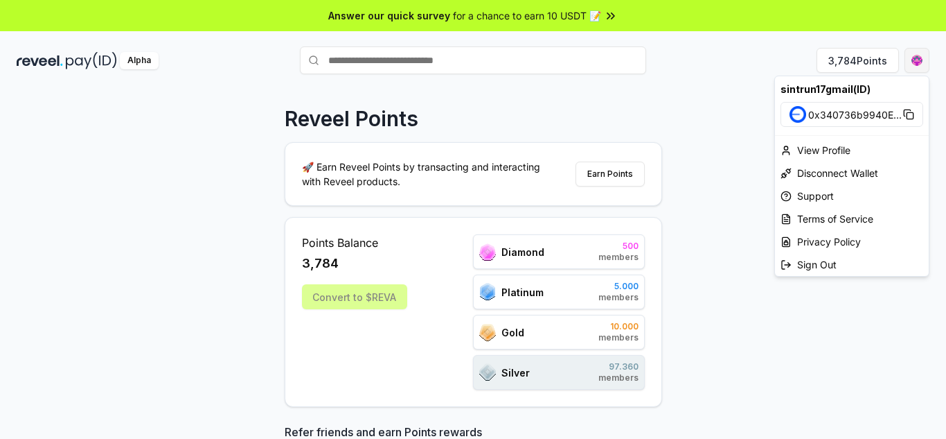
click at [920, 67] on html "Answer our quick survey for a chance to earn 10 USDT 📝 Alpha 3,784 Points Revee…" at bounding box center [473, 219] width 946 height 439
click at [626, 175] on html "Answer our quick survey for a chance to earn 10 USDT 📝 Alpha 3,784 Points Revee…" at bounding box center [473, 219] width 946 height 439
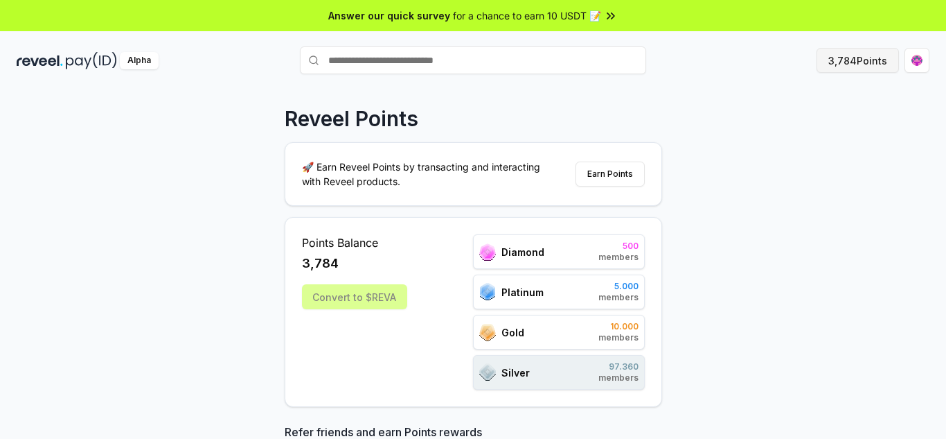
click at [860, 55] on button "3,784 Points" at bounding box center [858, 60] width 82 height 25
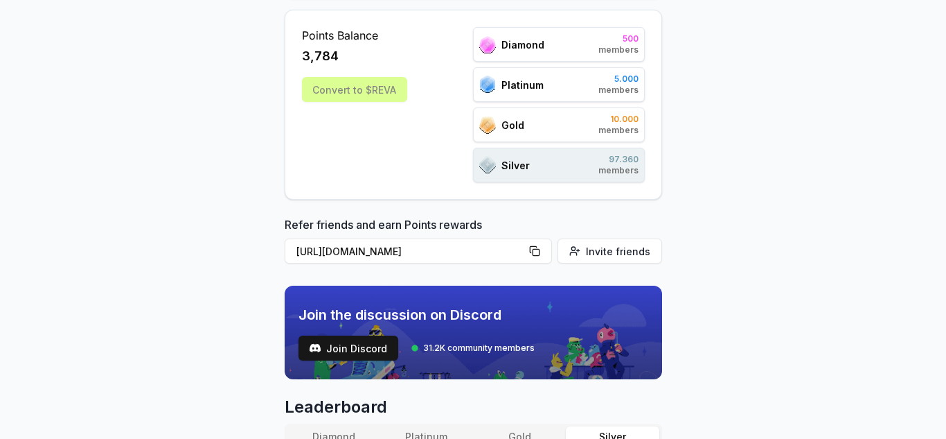
scroll to position [210, 0]
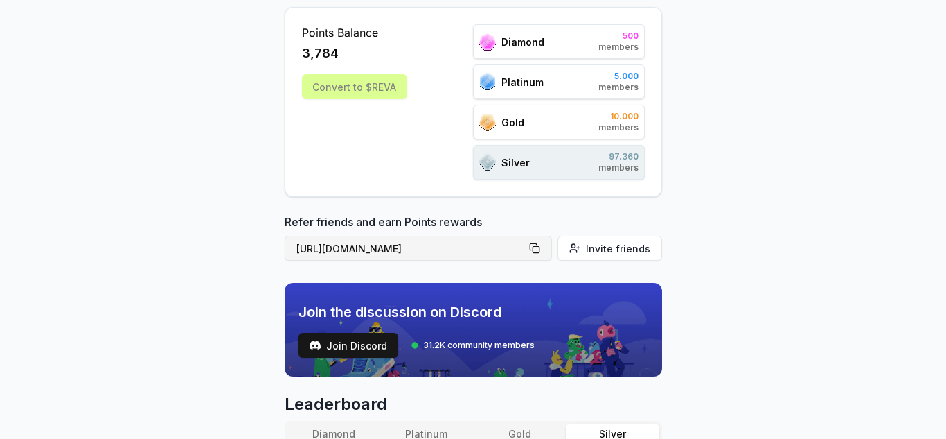
click at [535, 247] on button "[URL][DOMAIN_NAME]" at bounding box center [418, 248] width 267 height 25
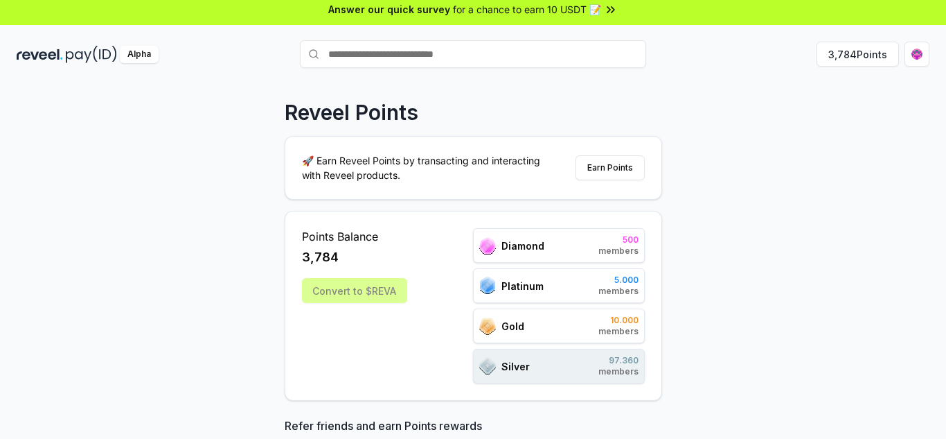
scroll to position [0, 0]
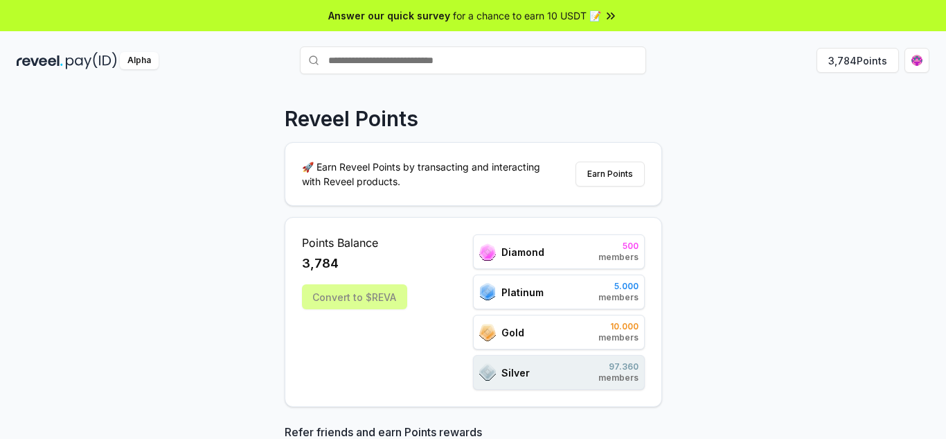
click at [483, 64] on input "text" at bounding box center [473, 60] width 346 height 28
paste input "**********"
type input "*"
type input "**********"
click at [623, 85] on span "Pay" at bounding box center [627, 87] width 26 height 21
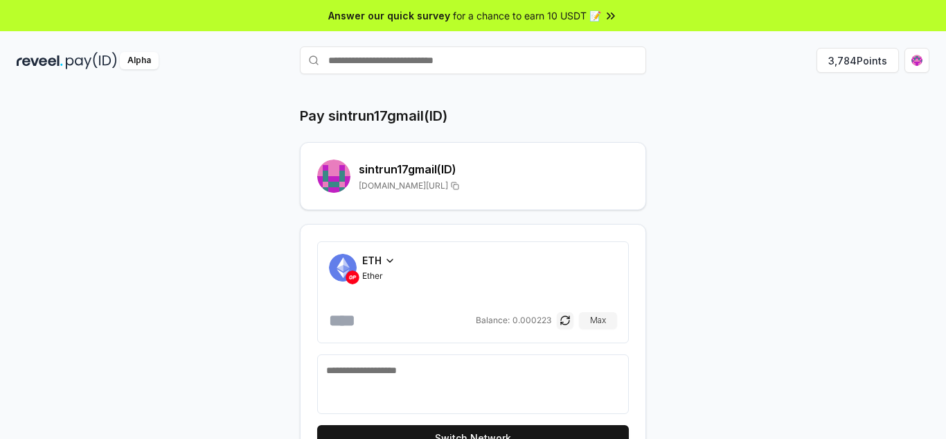
scroll to position [67, 0]
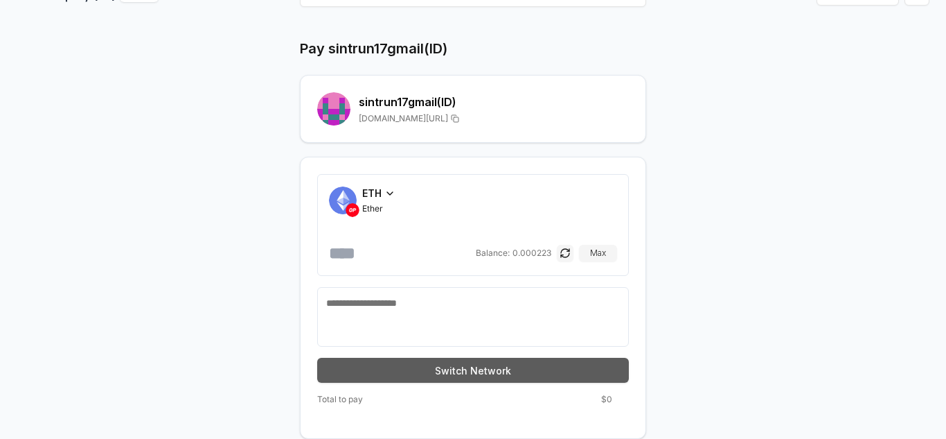
click at [517, 361] on button "Switch Network" at bounding box center [473, 369] width 312 height 25
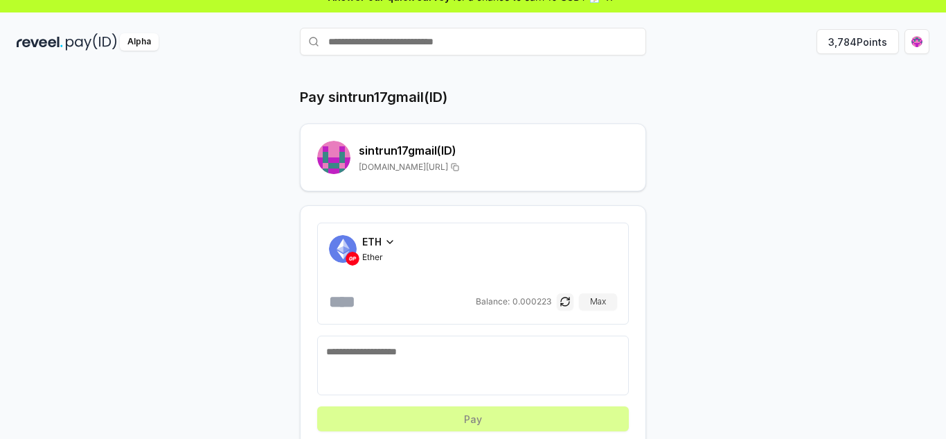
scroll to position [0, 0]
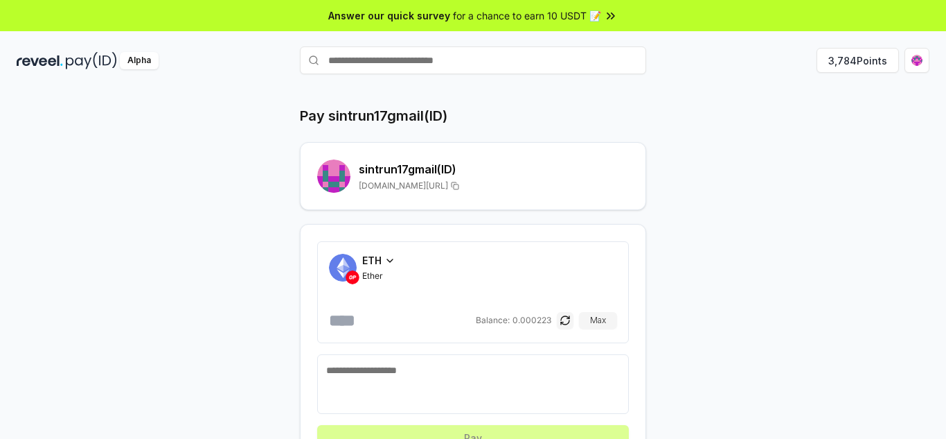
click at [371, 319] on input "number" at bounding box center [401, 320] width 144 height 22
type input "*"
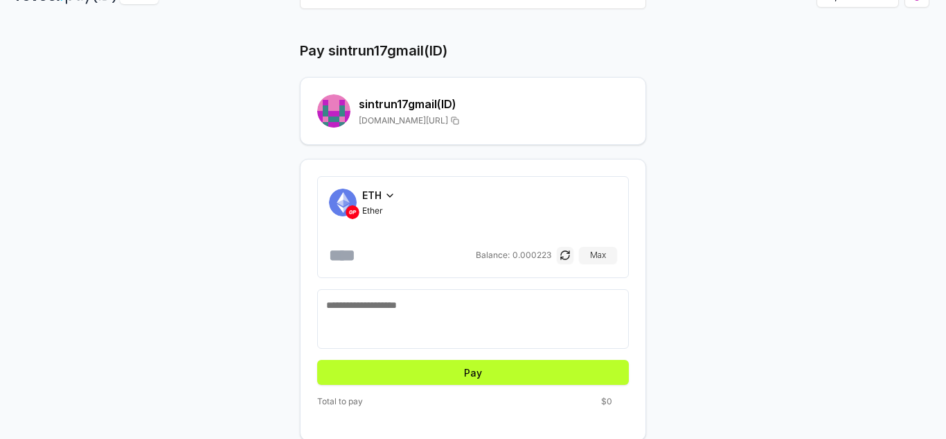
scroll to position [66, 0]
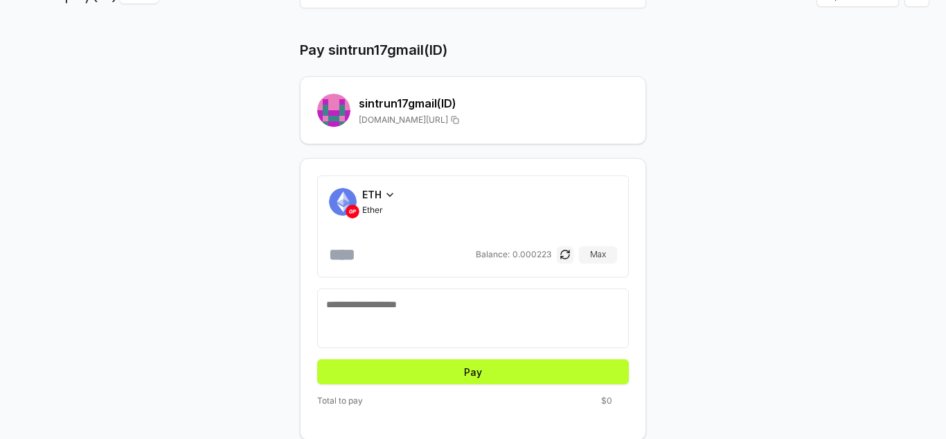
type input "*"
click at [365, 308] on textarea at bounding box center [473, 318] width 294 height 42
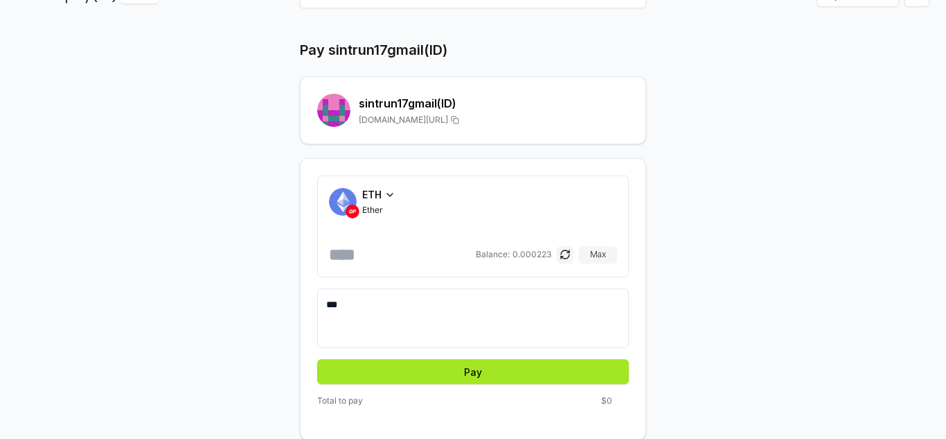
type textarea "***"
click at [414, 366] on button "Pay" at bounding box center [473, 371] width 312 height 25
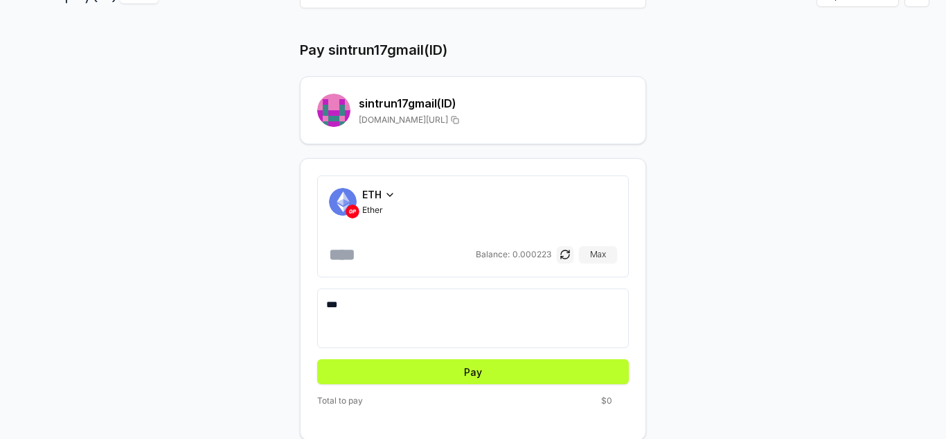
click at [385, 166] on div "ETH Ether * Balance: 0.000223 Max *** Pay Total to pay $0" at bounding box center [473, 299] width 346 height 282
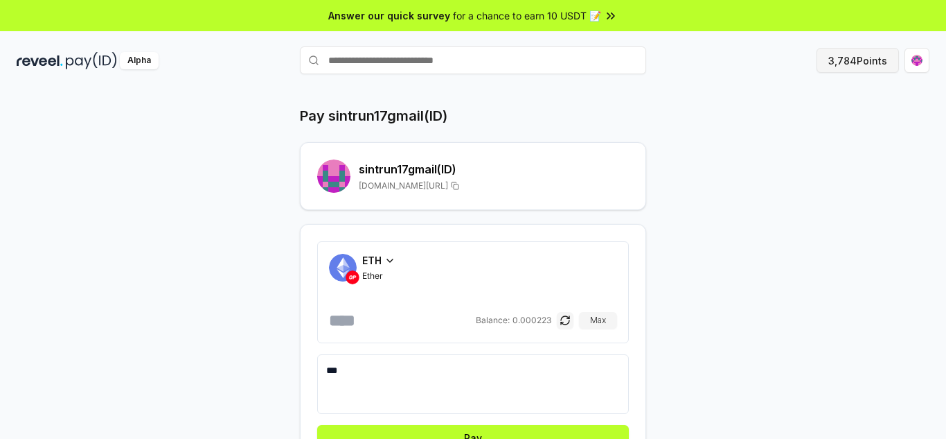
click at [830, 58] on button "3,784 Points" at bounding box center [858, 60] width 82 height 25
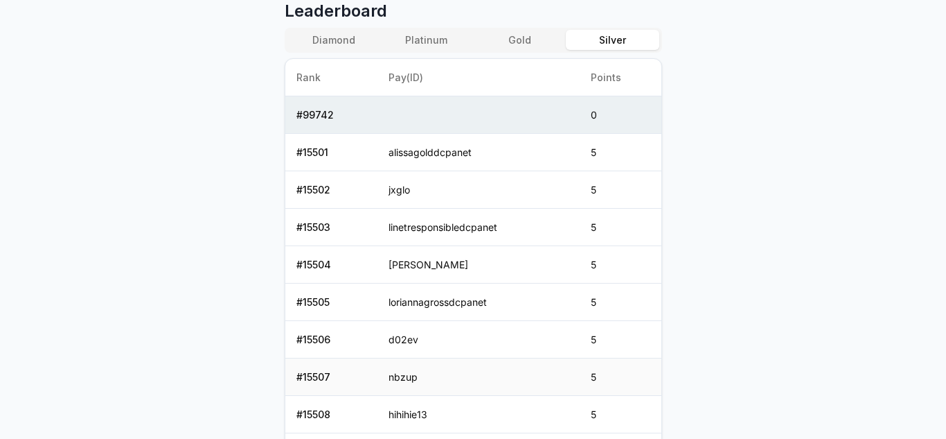
scroll to position [600, 0]
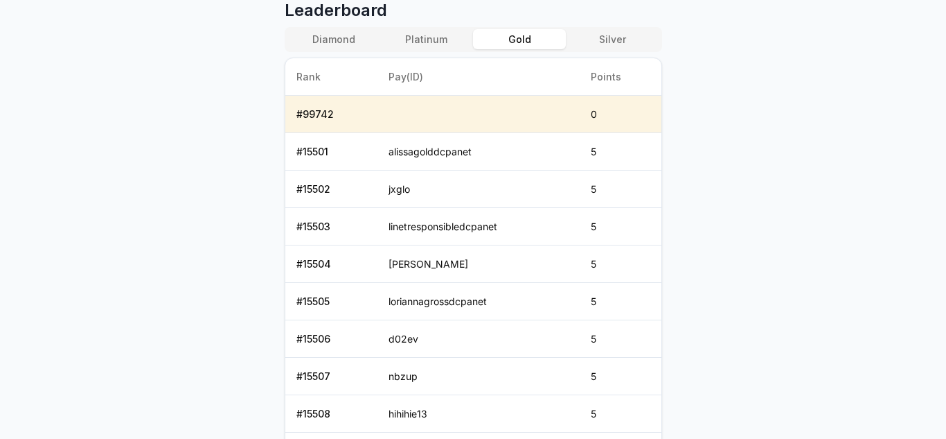
click at [529, 45] on button "Gold" at bounding box center [519, 39] width 93 height 20
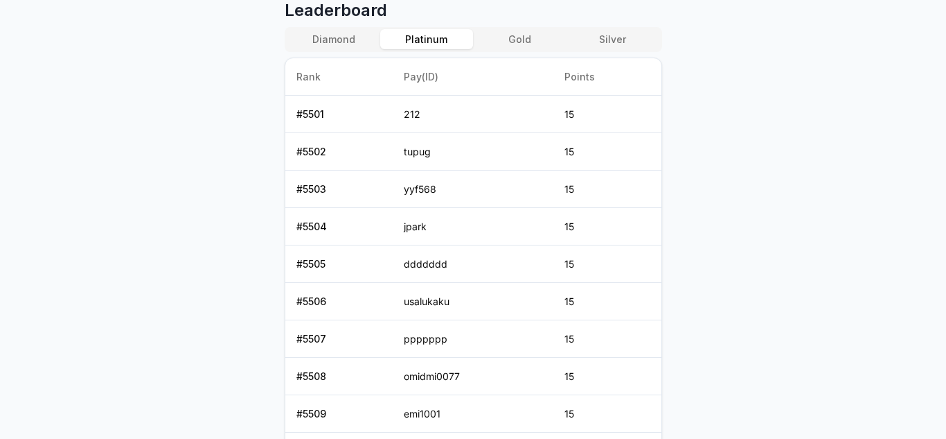
click at [448, 45] on button "Platinum" at bounding box center [426, 39] width 93 height 20
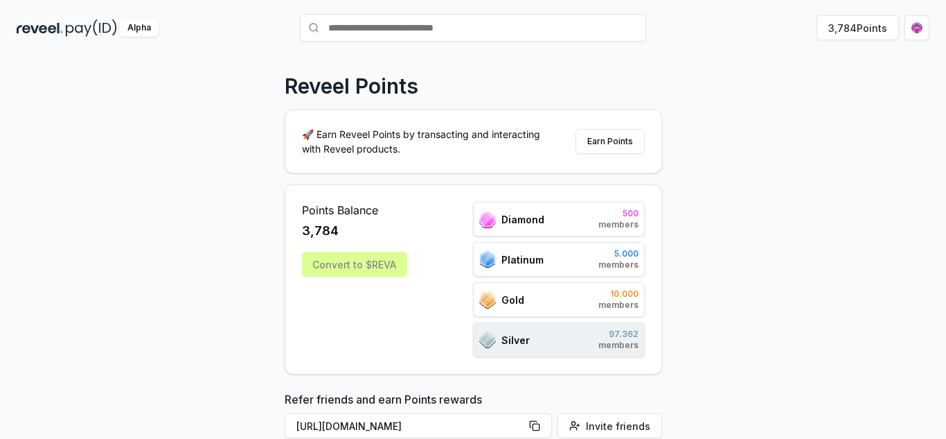
scroll to position [0, 0]
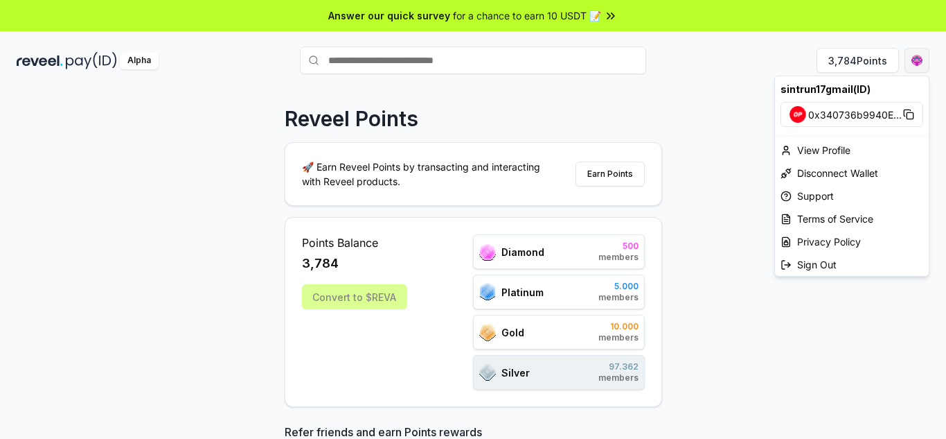
click at [915, 60] on html "Answer our quick survey for a chance to earn 10 USDT 📝 Alpha 3,784 Points Revee…" at bounding box center [473, 219] width 946 height 439
click at [814, 154] on div "View Profile" at bounding box center [852, 150] width 154 height 23
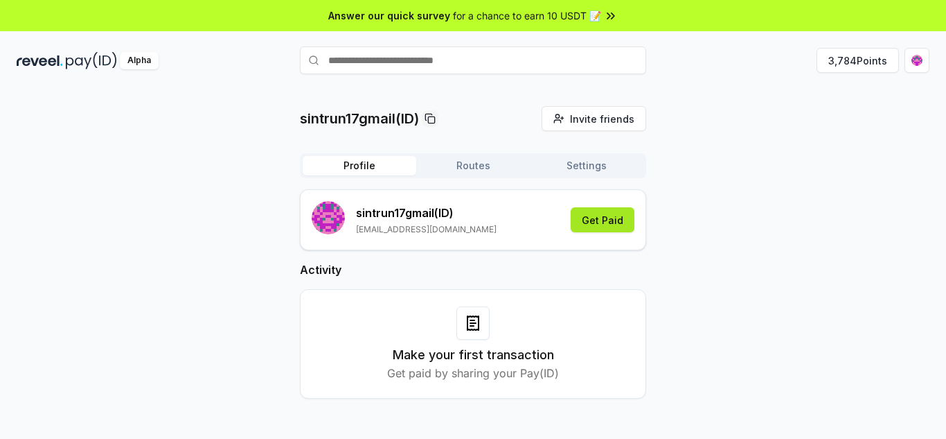
click at [606, 221] on button "Get Paid" at bounding box center [603, 219] width 64 height 25
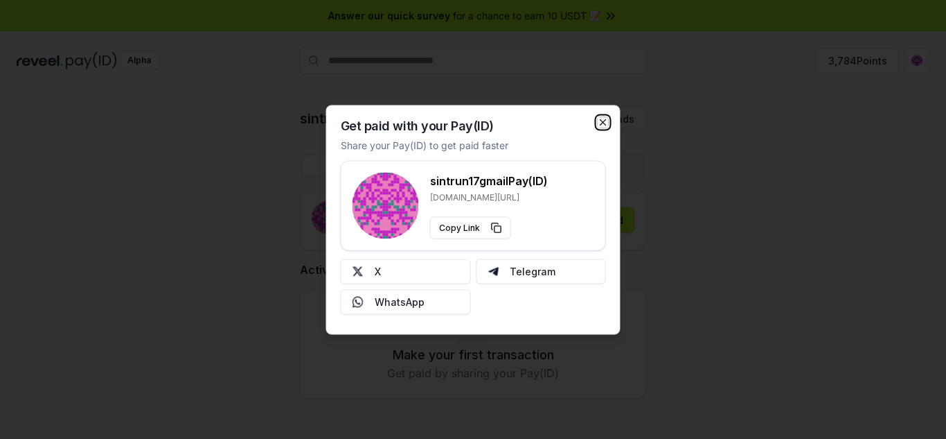
click at [605, 123] on icon "button" at bounding box center [603, 121] width 11 height 11
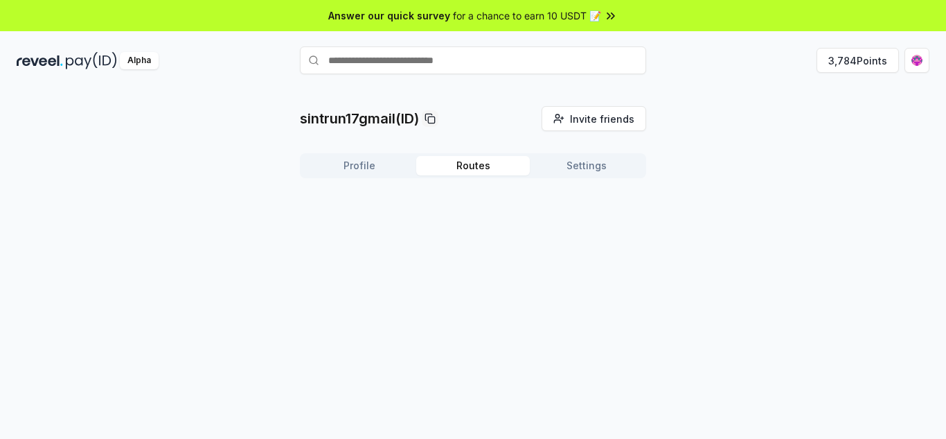
click at [486, 171] on button "Routes" at bounding box center [473, 165] width 114 height 19
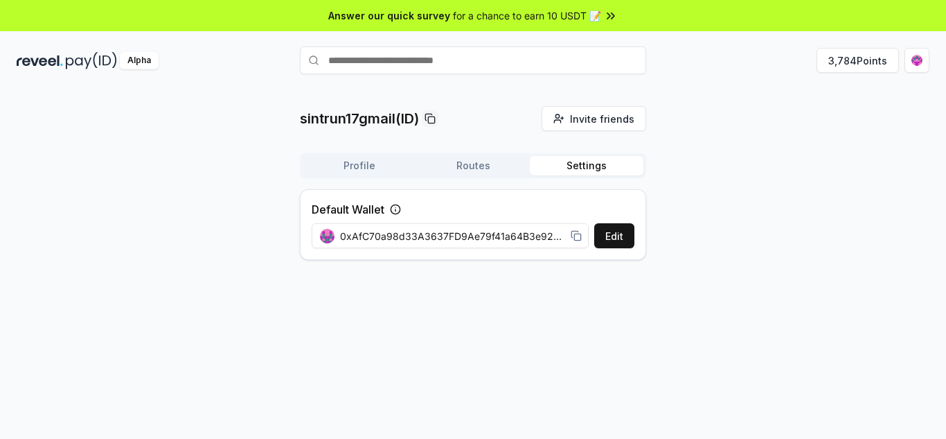
click at [591, 166] on button "Settings" at bounding box center [587, 165] width 114 height 19
click at [75, 60] on img at bounding box center [91, 60] width 51 height 17
